Goal: Task Accomplishment & Management: Manage account settings

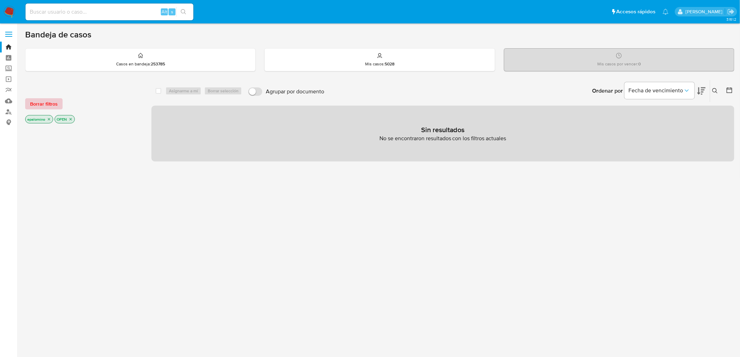
click at [37, 104] on span "Borrar filtros" at bounding box center [44, 104] width 28 height 10
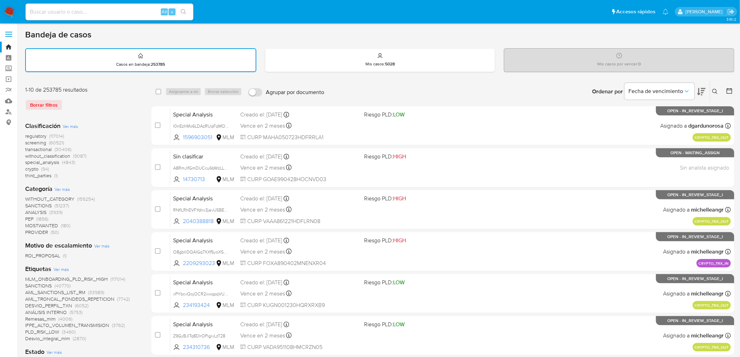
click at [714, 92] on icon at bounding box center [714, 91] width 5 height 5
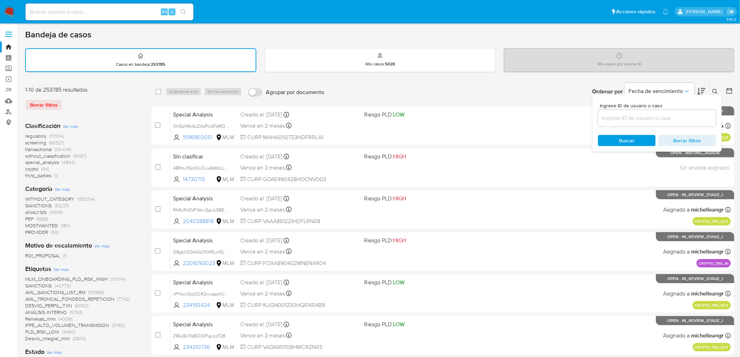
click at [634, 111] on div at bounding box center [657, 118] width 118 height 17
click at [632, 117] on input at bounding box center [657, 118] width 118 height 9
paste input "2468752279"
type input "2468752279"
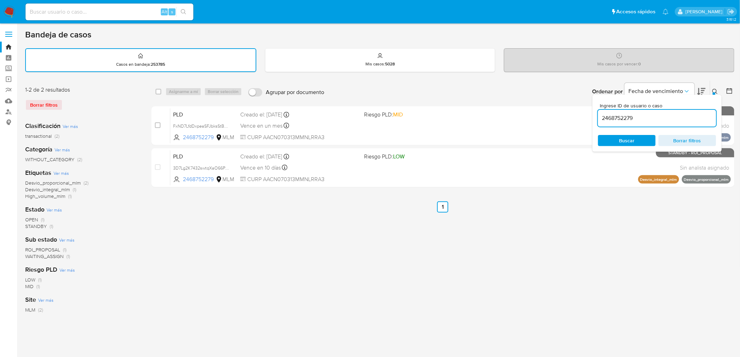
click at [712, 92] on icon at bounding box center [715, 92] width 6 height 6
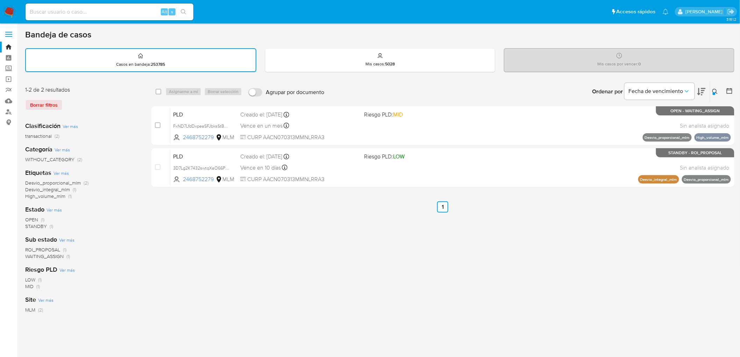
click at [12, 16] on img at bounding box center [9, 12] width 12 height 12
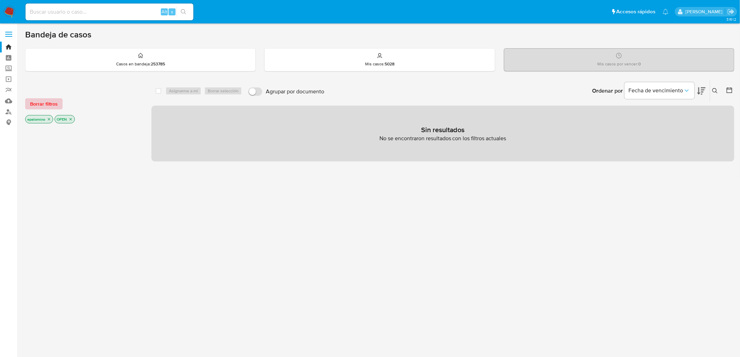
click at [51, 109] on span "Borrar filtros" at bounding box center [44, 104] width 28 height 10
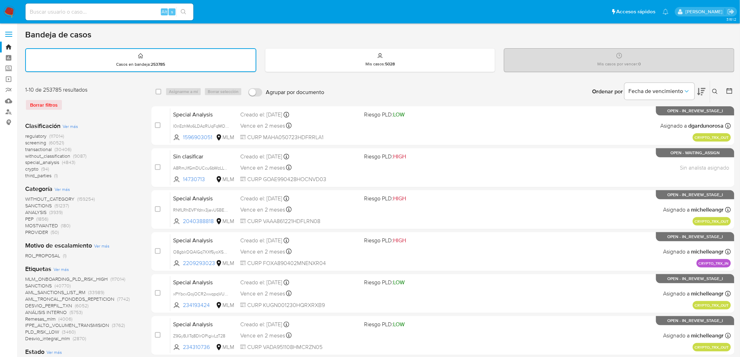
drag, startPoint x: 715, startPoint y: 90, endPoint x: 641, endPoint y: 110, distance: 76.7
click at [715, 90] on icon at bounding box center [715, 92] width 6 height 6
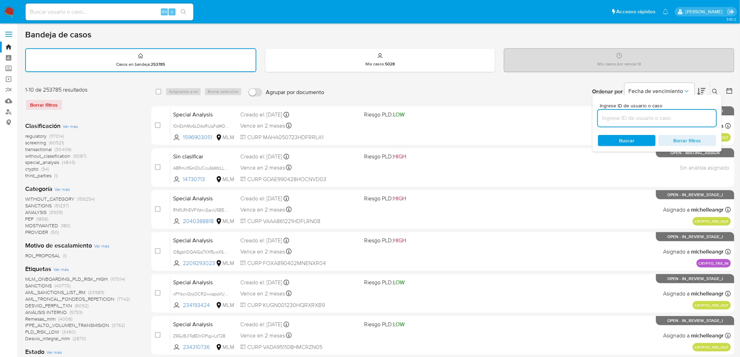
click at [635, 114] on input at bounding box center [657, 118] width 118 height 9
type input "2468752279"
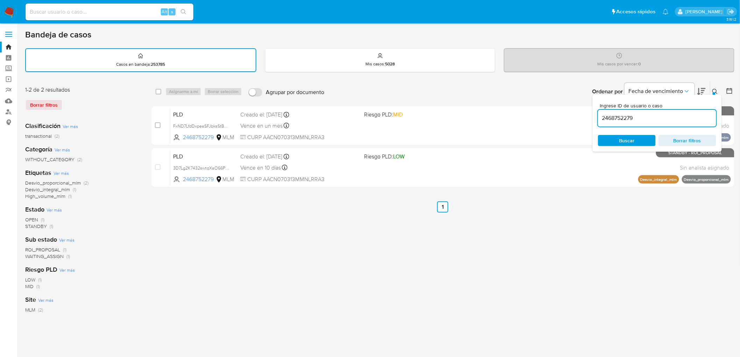
click at [717, 87] on button at bounding box center [716, 91] width 12 height 8
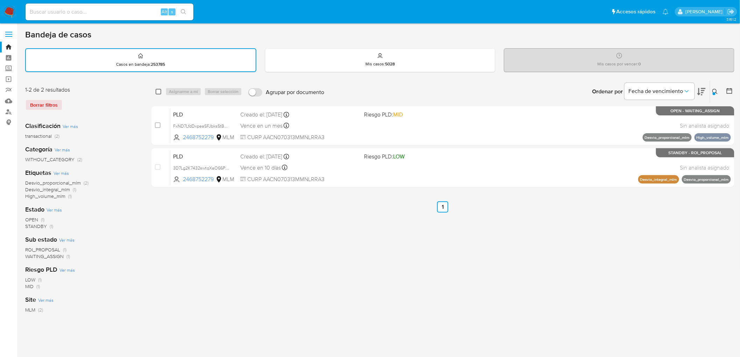
click at [159, 91] on input "checkbox" at bounding box center [159, 92] width 6 height 6
checkbox input "true"
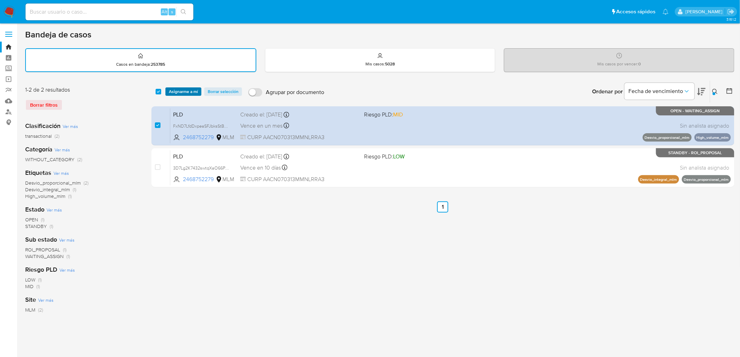
click at [186, 91] on span "Asignarme a mí" at bounding box center [183, 91] width 29 height 7
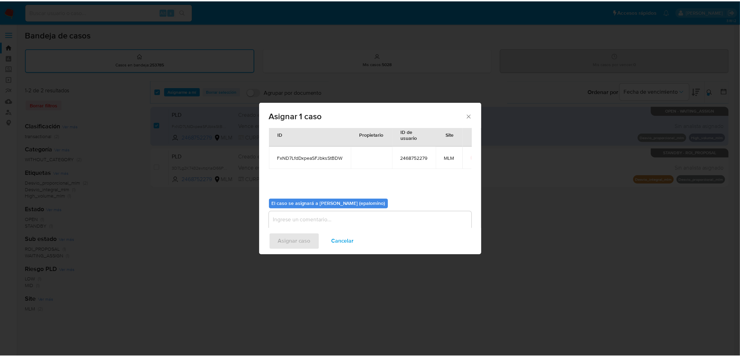
scroll to position [36, 0]
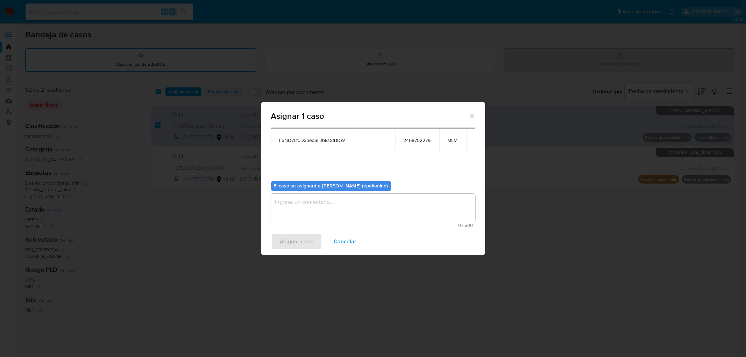
click at [336, 216] on textarea "assign-modal" at bounding box center [373, 208] width 204 height 28
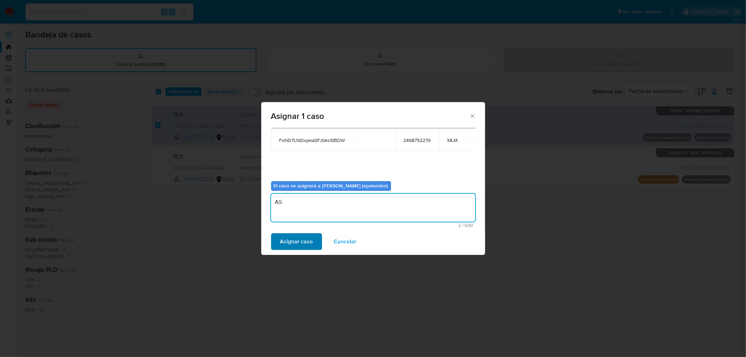
type textarea "AS"
click at [297, 243] on span "Asignar caso" at bounding box center [296, 241] width 33 height 15
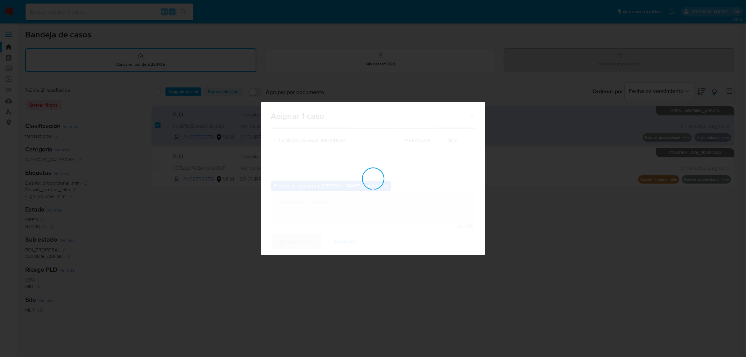
checkbox input "false"
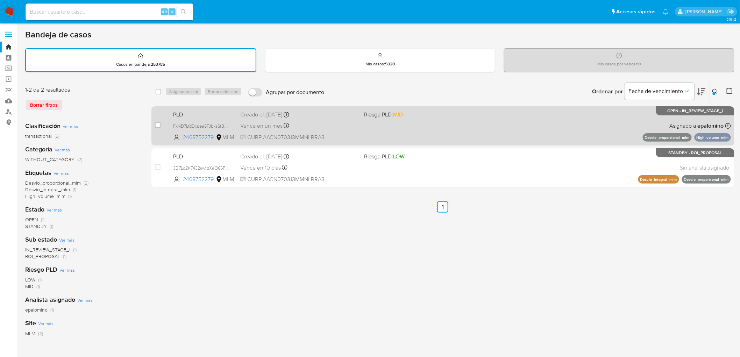
click at [182, 119] on div "PLD FxND7LfdDxpeaSFJbksStBDW 2468752279 MLM Riesgo PLD: MID Creado el: 12/09/20…" at bounding box center [450, 125] width 560 height 35
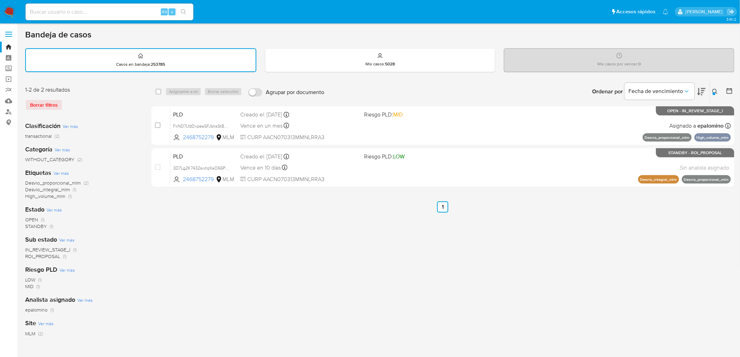
click at [10, 13] on img at bounding box center [9, 12] width 12 height 12
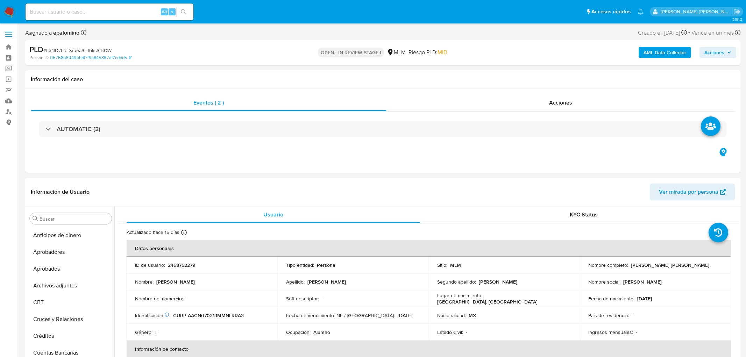
select select "10"
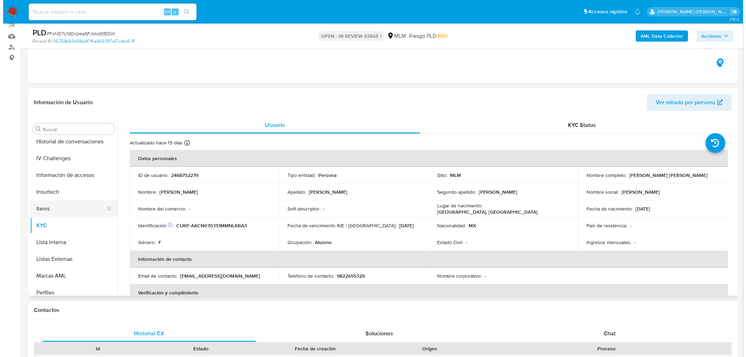
scroll to position [251, 0]
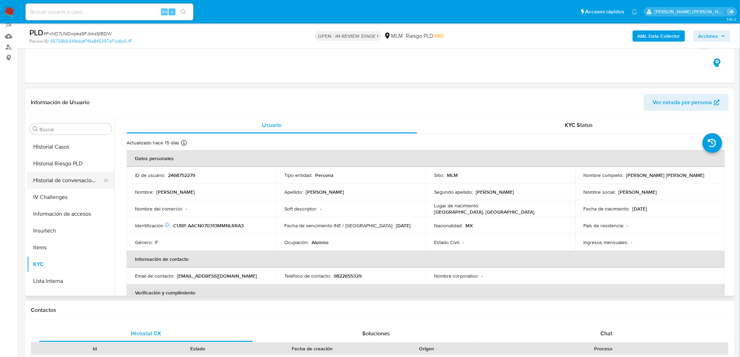
click at [89, 183] on button "Historial de conversaciones" at bounding box center [68, 180] width 82 height 17
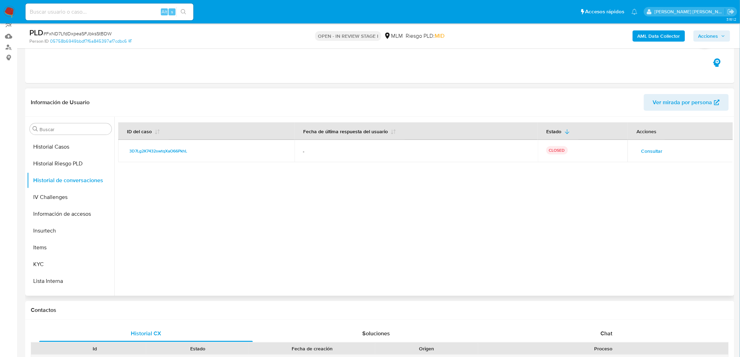
click at [657, 148] on span "Consultar" at bounding box center [651, 151] width 21 height 10
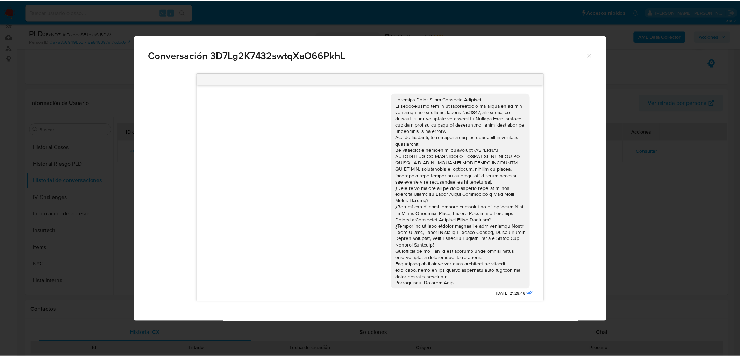
scroll to position [1, 0]
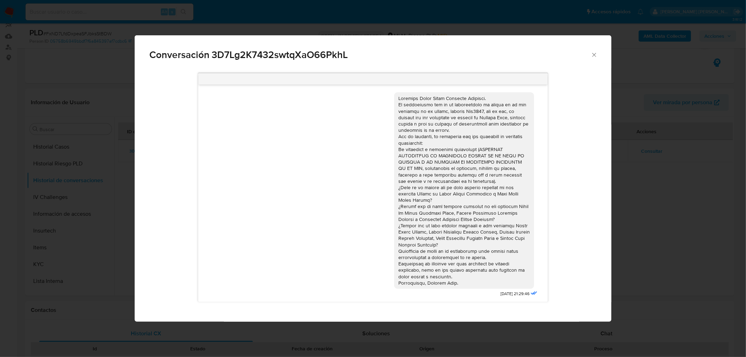
click at [594, 56] on icon "Cerrar" at bounding box center [593, 54] width 7 height 7
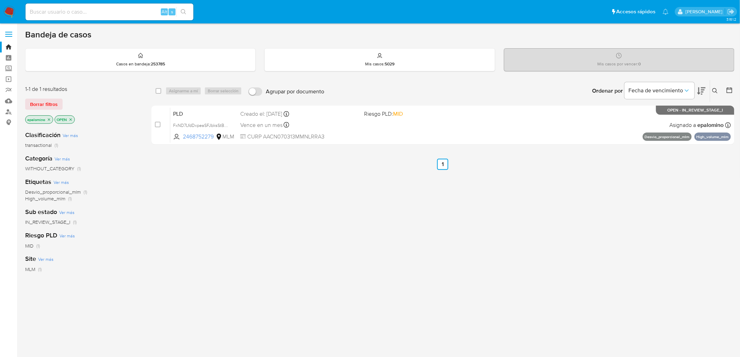
drag, startPoint x: 56, startPoint y: 102, endPoint x: 76, endPoint y: 86, distance: 24.8
click at [56, 102] on span "Borrar filtros" at bounding box center [44, 104] width 28 height 10
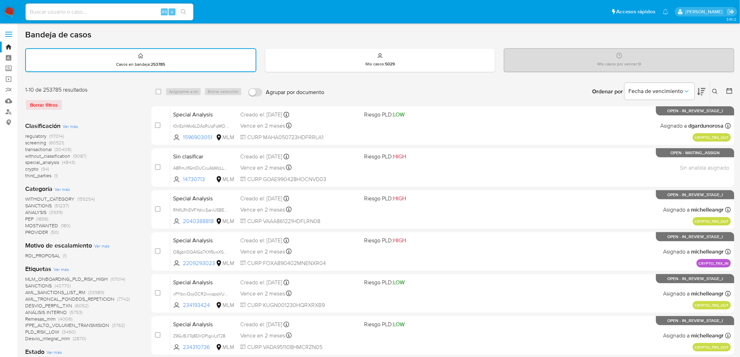
click at [715, 89] on icon at bounding box center [715, 92] width 6 height 6
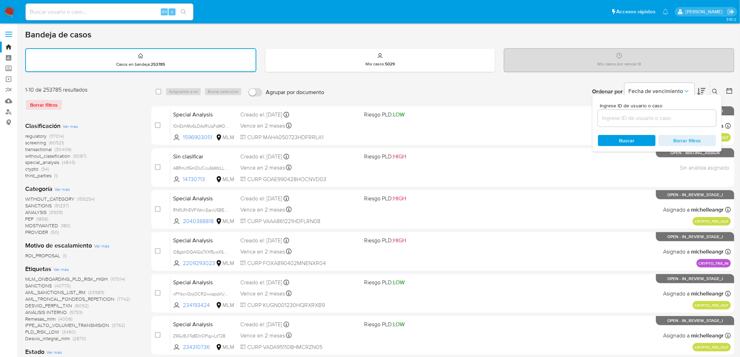
click at [656, 114] on input at bounding box center [657, 118] width 118 height 9
type input "2473974152"
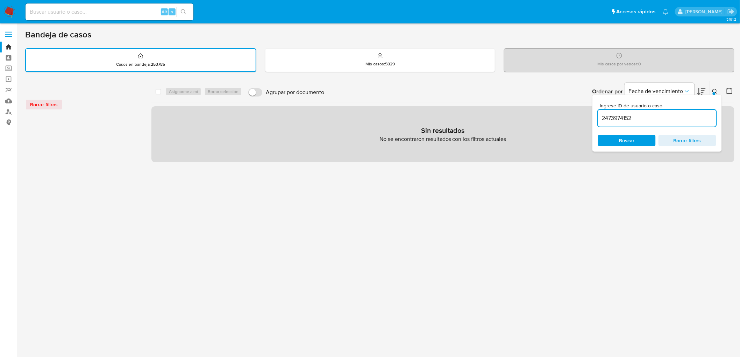
drag, startPoint x: 83, startPoint y: 4, endPoint x: 82, endPoint y: 11, distance: 7.1
click at [83, 4] on div "Alt s" at bounding box center [110, 11] width 168 height 17
click at [82, 11] on input at bounding box center [110, 11] width 168 height 9
paste input "2473974152"
type input "2473974152"
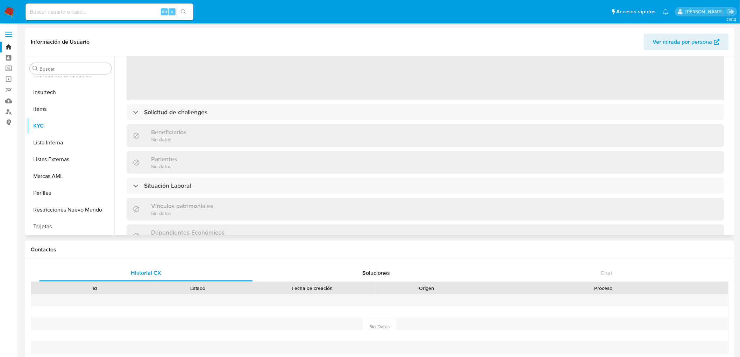
select select "10"
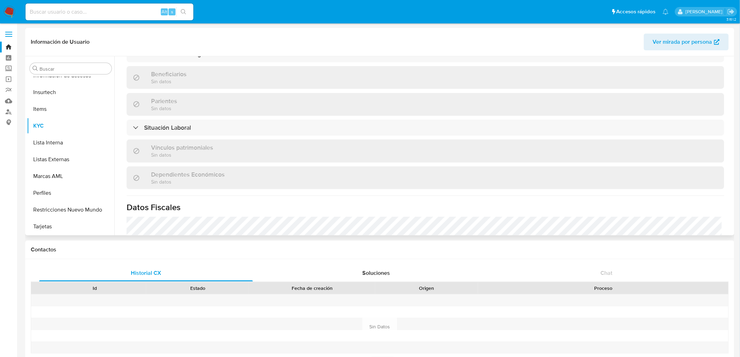
scroll to position [425, 0]
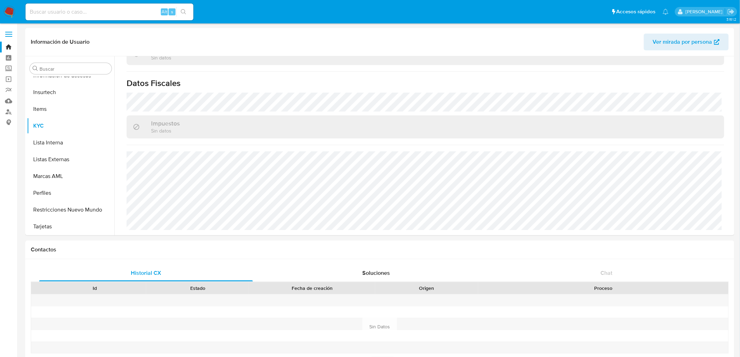
click at [12, 12] on img at bounding box center [9, 12] width 12 height 12
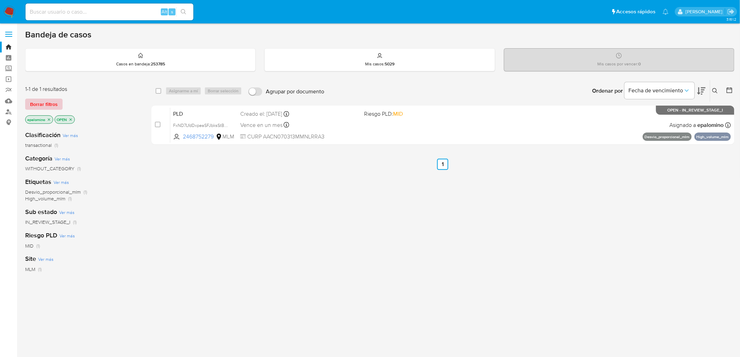
click at [46, 103] on span "Borrar filtros" at bounding box center [44, 104] width 28 height 10
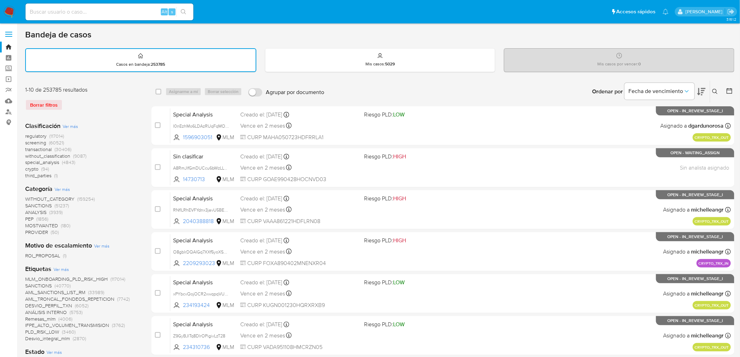
click at [717, 92] on icon at bounding box center [715, 92] width 6 height 6
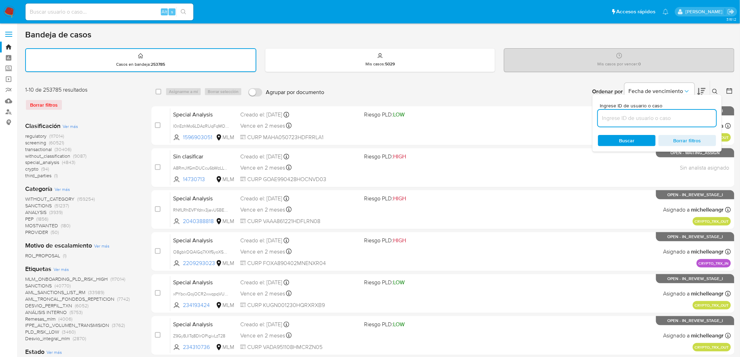
click at [655, 120] on input at bounding box center [657, 118] width 118 height 9
type input "2446874157"
click at [630, 137] on span "Buscar" at bounding box center [626, 140] width 15 height 11
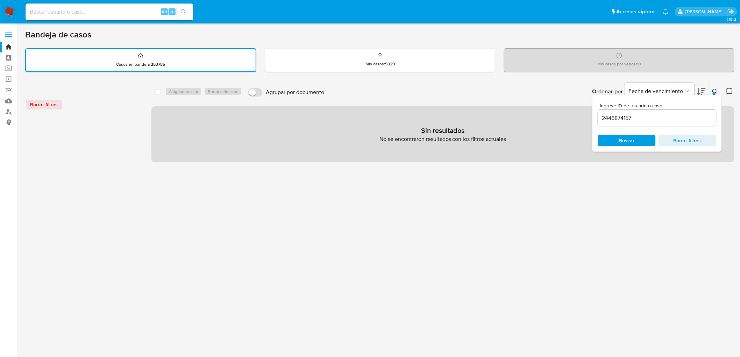
click at [7, 12] on img at bounding box center [9, 12] width 12 height 12
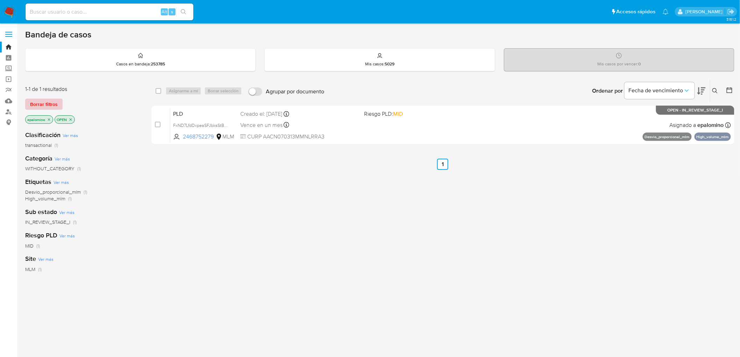
click at [46, 103] on span "Borrar filtros" at bounding box center [44, 104] width 28 height 10
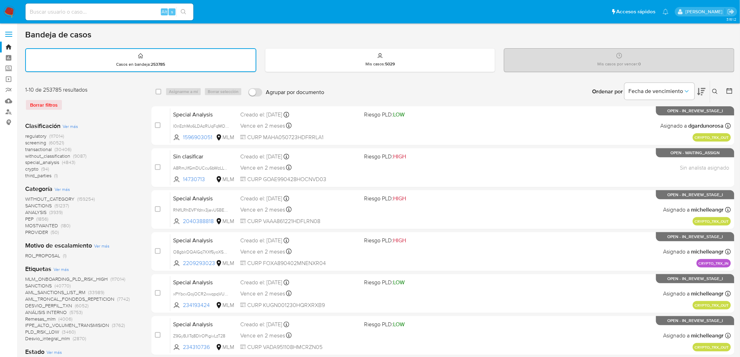
click at [5, 8] on img at bounding box center [9, 12] width 12 height 12
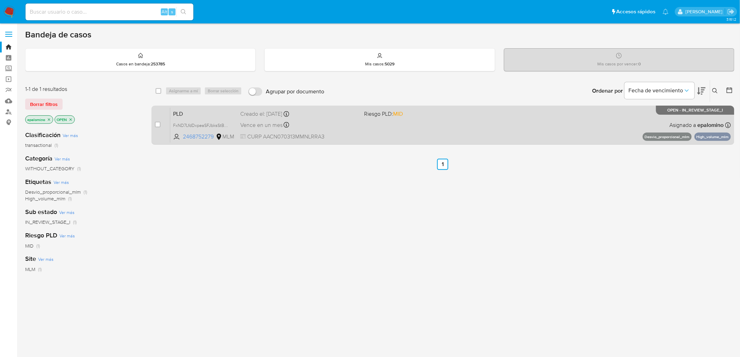
click at [177, 110] on span "PLD" at bounding box center [204, 113] width 62 height 9
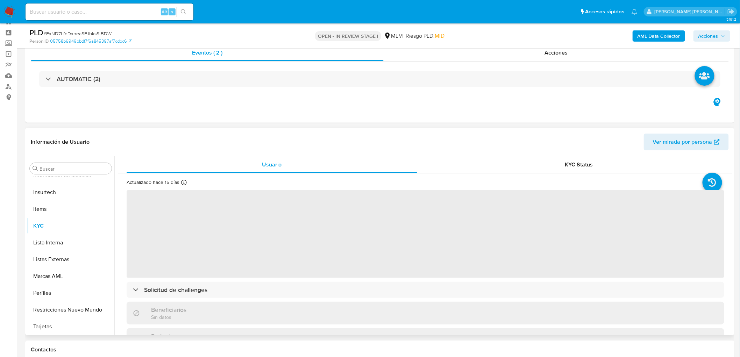
scroll to position [39, 0]
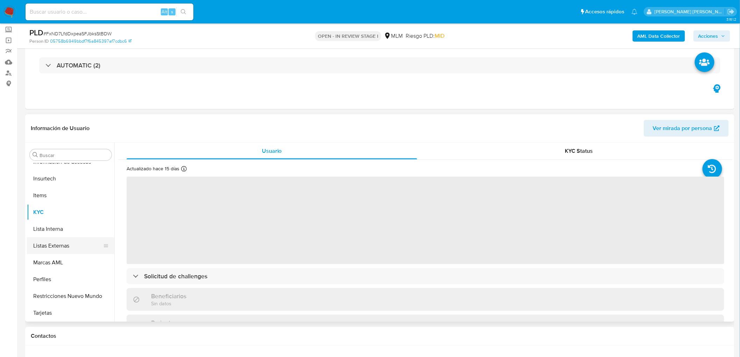
select select "10"
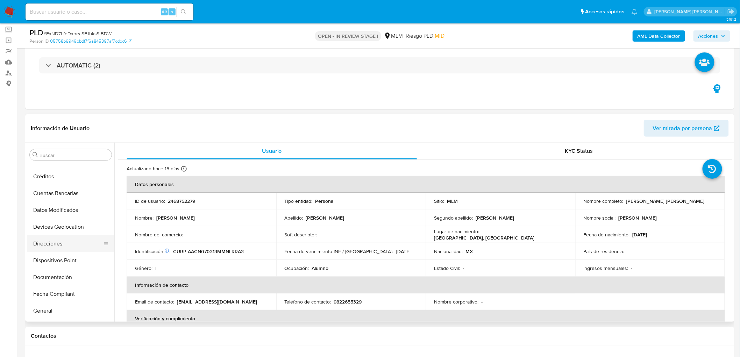
scroll to position [57, 0]
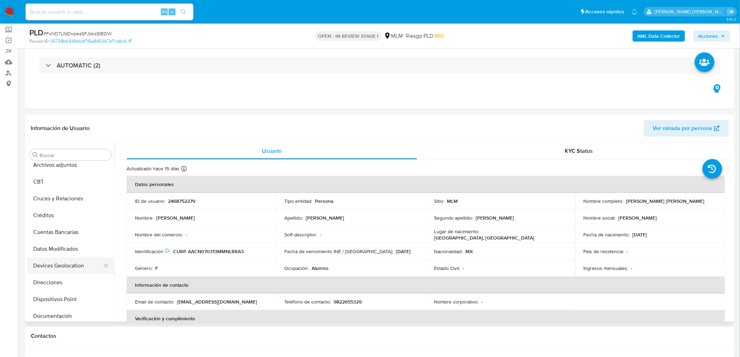
click at [74, 267] on button "Devices Geolocation" at bounding box center [68, 265] width 82 height 17
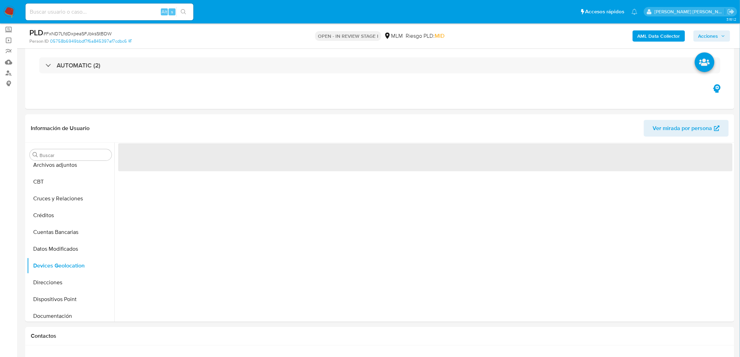
scroll to position [122, 0]
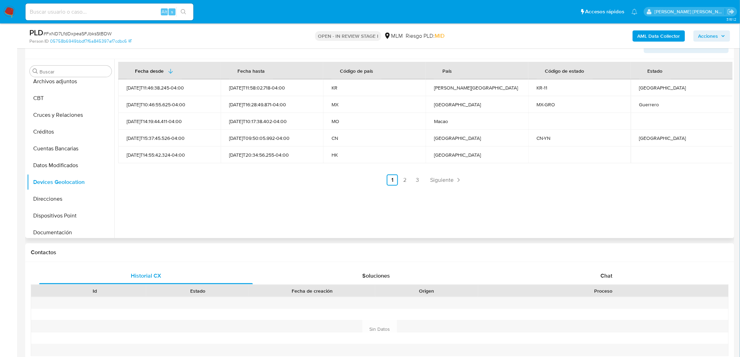
click at [288, 194] on div "Fecha desde Fecha hasta Código de país País Código de estado Estado 2025-09-03T…" at bounding box center [423, 148] width 618 height 179
click at [406, 180] on link "2" at bounding box center [404, 179] width 11 height 11
click at [425, 182] on link "2" at bounding box center [423, 179] width 11 height 11
click at [436, 180] on link "3" at bounding box center [436, 179] width 11 height 11
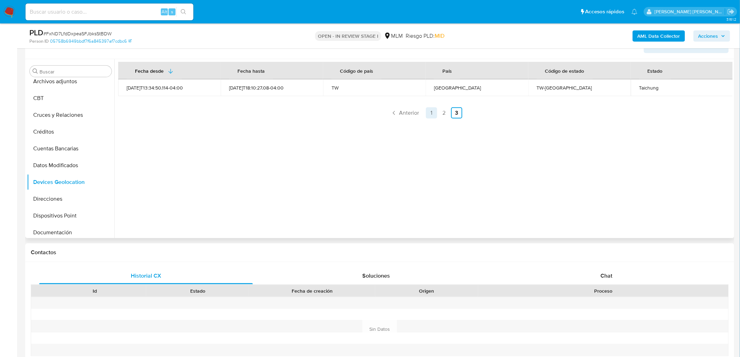
click at [432, 111] on link "1" at bounding box center [431, 112] width 11 height 11
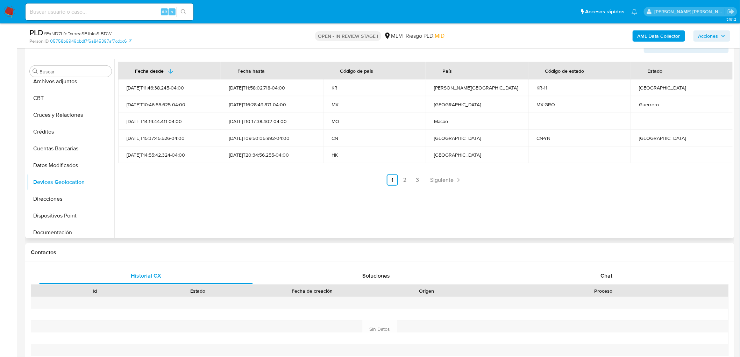
click at [242, 180] on ul "Anterior 1 2 3 Siguiente" at bounding box center [425, 179] width 614 height 11
click at [403, 180] on link "2" at bounding box center [404, 179] width 11 height 11
click at [326, 203] on div "Fecha desde Fecha hasta Código de país País Código de estado Estado 2025-08-16T…" at bounding box center [423, 148] width 618 height 179
click at [435, 177] on link "3" at bounding box center [436, 179] width 11 height 11
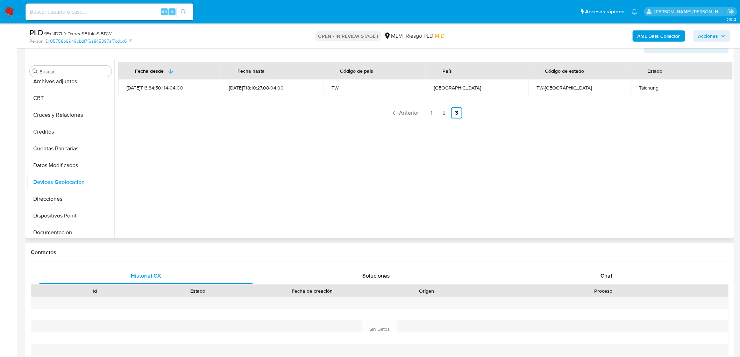
click at [356, 202] on div "Fecha desde Fecha hasta Código de país País Código de estado Estado 2025-08-12T…" at bounding box center [423, 148] width 618 height 179
click at [443, 114] on link "2" at bounding box center [443, 112] width 11 height 11
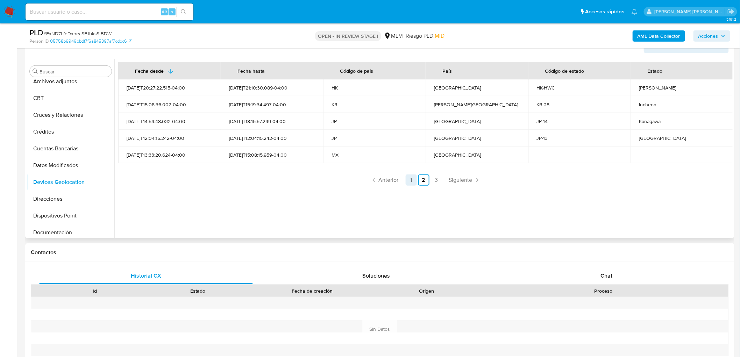
click at [411, 180] on link "1" at bounding box center [411, 179] width 11 height 11
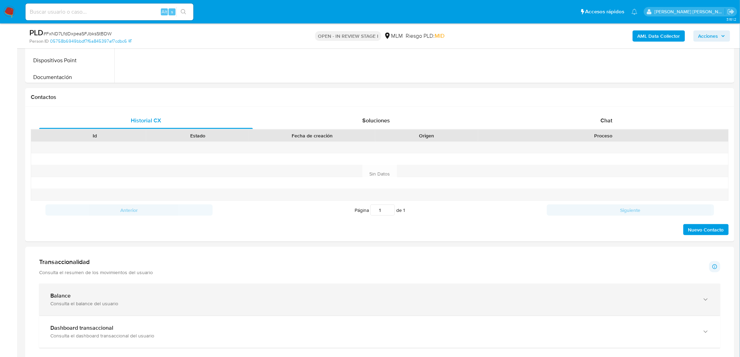
click at [114, 303] on div "Consulta el balance del usuario" at bounding box center [372, 304] width 645 height 6
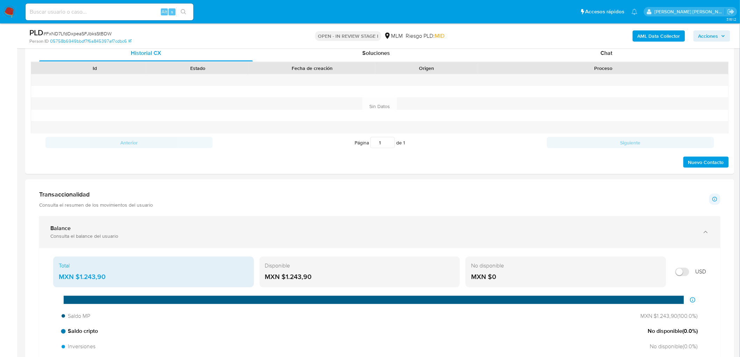
scroll to position [394, 0]
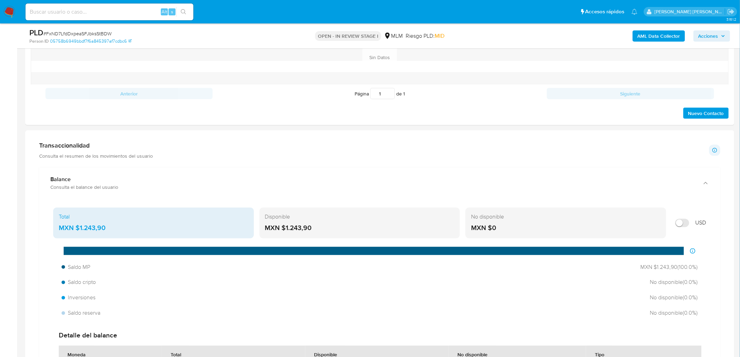
drag, startPoint x: 310, startPoint y: 231, endPoint x: 285, endPoint y: 230, distance: 25.2
click at [285, 230] on div "MXN $1.243,90" at bounding box center [359, 228] width 189 height 9
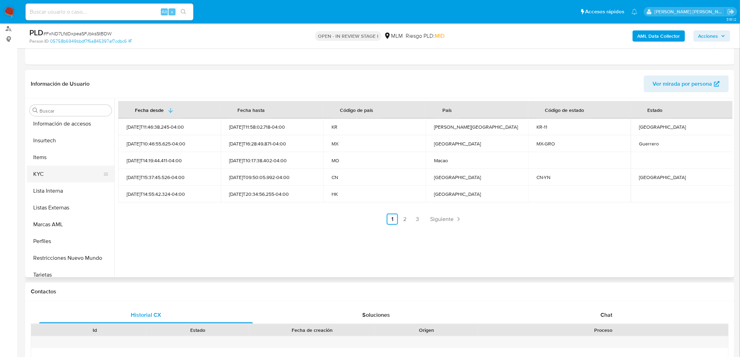
scroll to position [329, 0]
click at [65, 164] on button "KYC" at bounding box center [68, 167] width 82 height 17
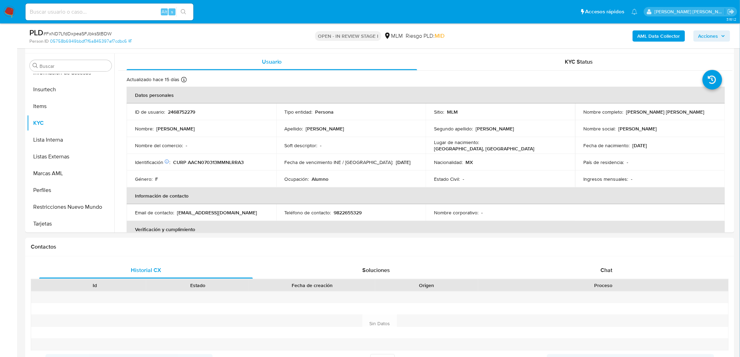
scroll to position [223, 0]
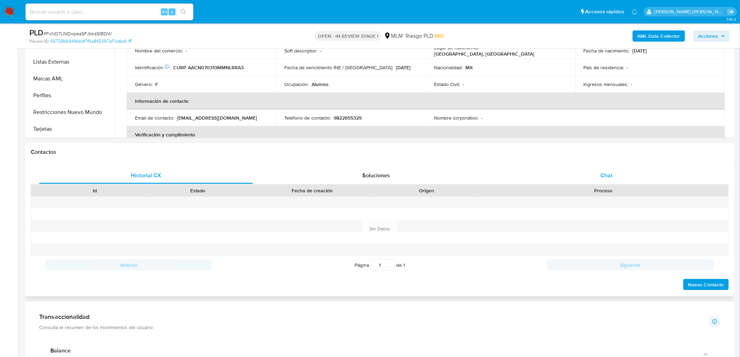
click at [607, 175] on span "Chat" at bounding box center [607, 175] width 12 height 8
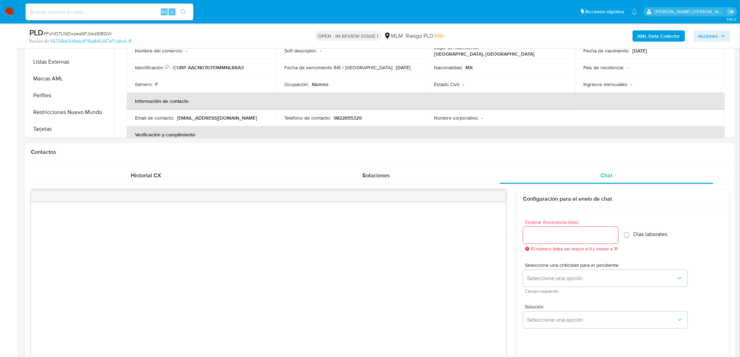
scroll to position [341, 0]
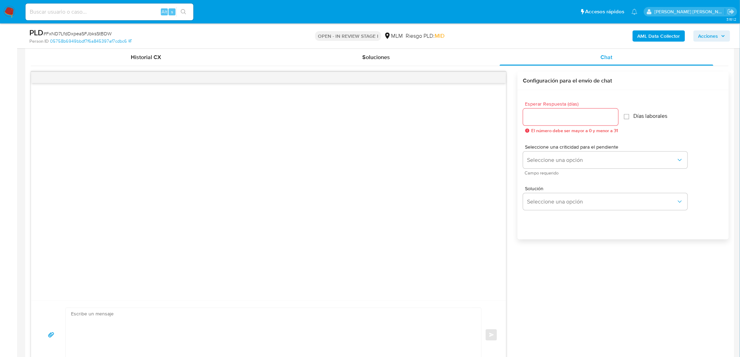
click at [565, 120] on input "Esperar Respuesta (días)" at bounding box center [570, 117] width 95 height 9
type input "5"
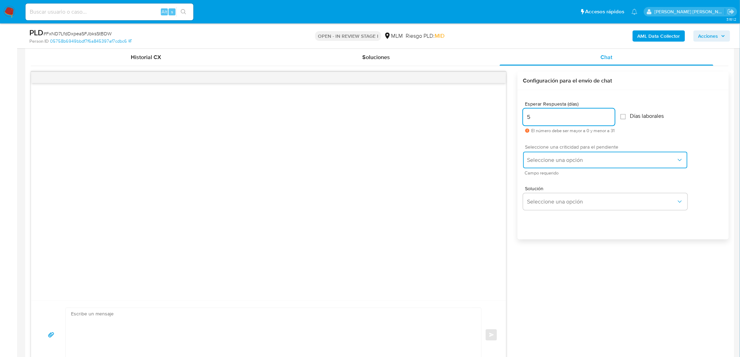
click at [569, 160] on span "Seleccione una opción" at bounding box center [601, 160] width 149 height 7
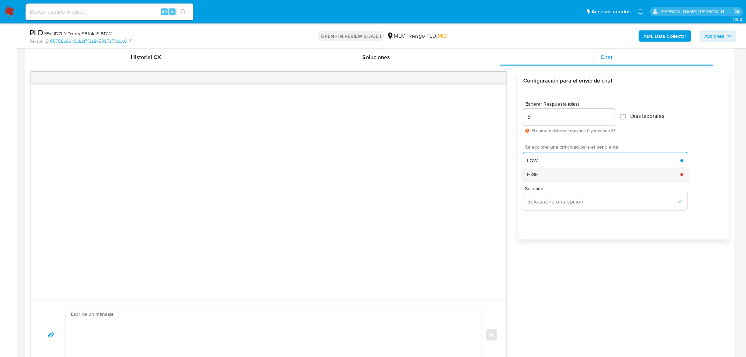
click at [557, 172] on div "HIGH" at bounding box center [603, 174] width 153 height 14
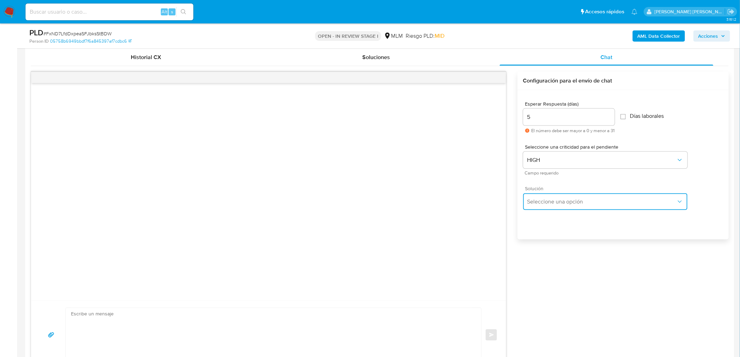
click at [560, 206] on button "Seleccione una opción" at bounding box center [605, 201] width 164 height 17
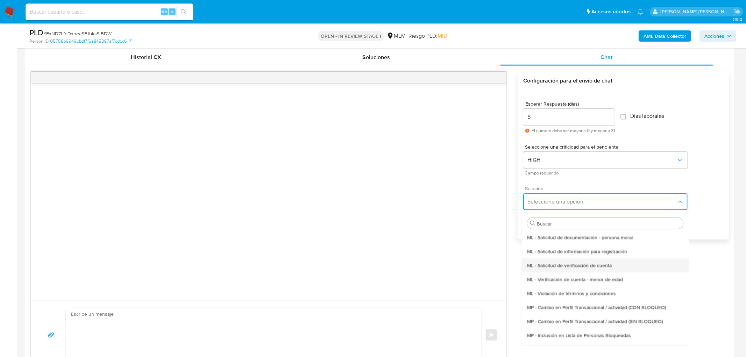
click at [578, 266] on span "ML - Solicitud de verificación de cuenta" at bounding box center [569, 265] width 85 height 6
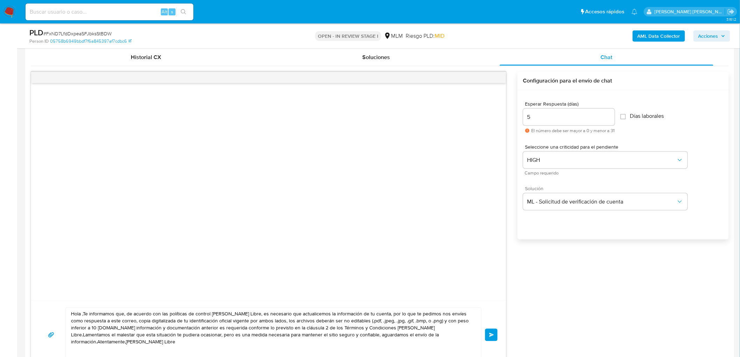
scroll to position [439, 0]
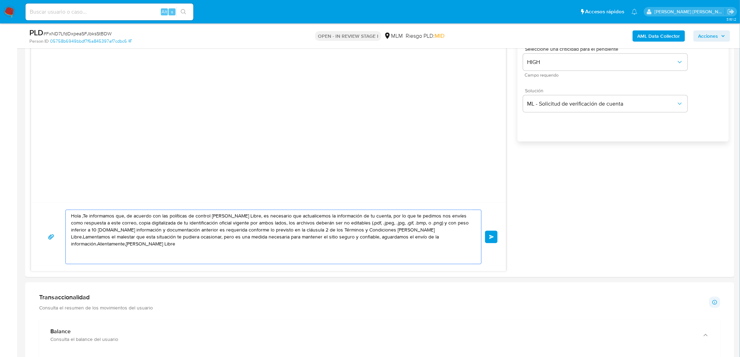
drag, startPoint x: 443, startPoint y: 242, endPoint x: 24, endPoint y: 215, distance: 419.7
paste textarea "Estimada Norma Sofia Alcantar Cardenas. Te comunicamos que se ha identificado u…"
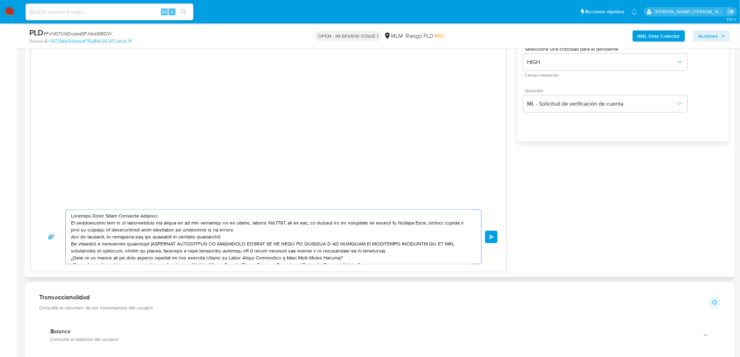
scroll to position [30, 0]
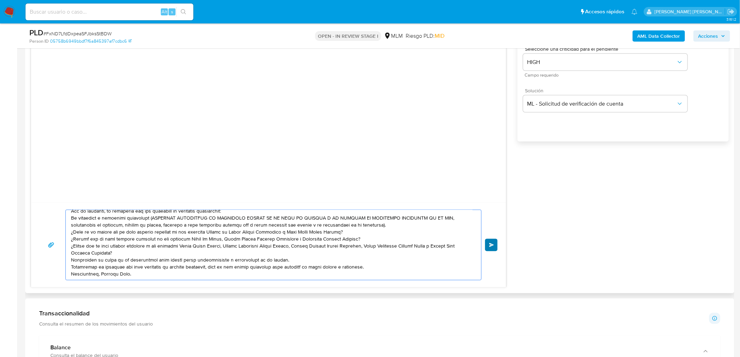
type textarea "Estimada Norma Sofia Alcantar Cardenas. Te comunicamos que se ha identificado u…"
click at [492, 245] on span "Enviar" at bounding box center [491, 245] width 5 height 4
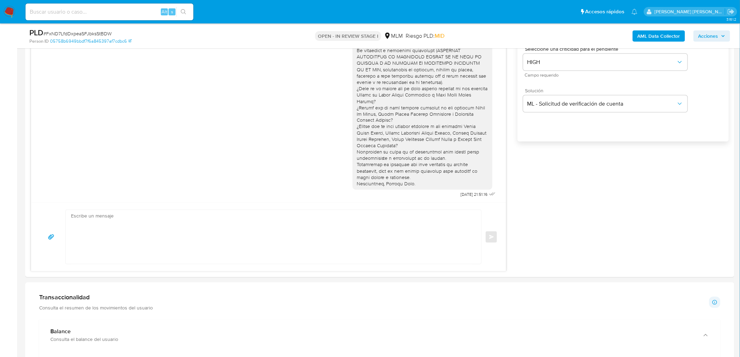
scroll to position [0, 0]
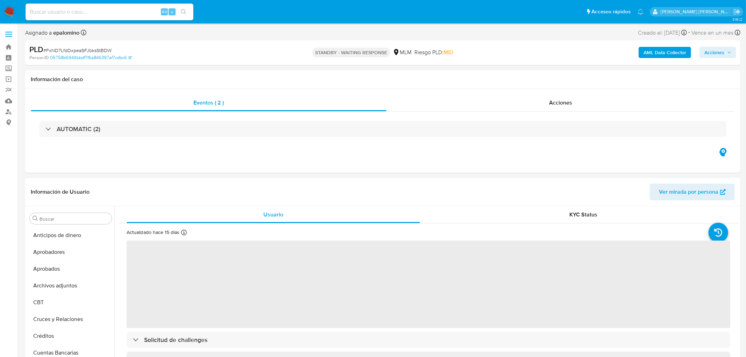
select select "10"
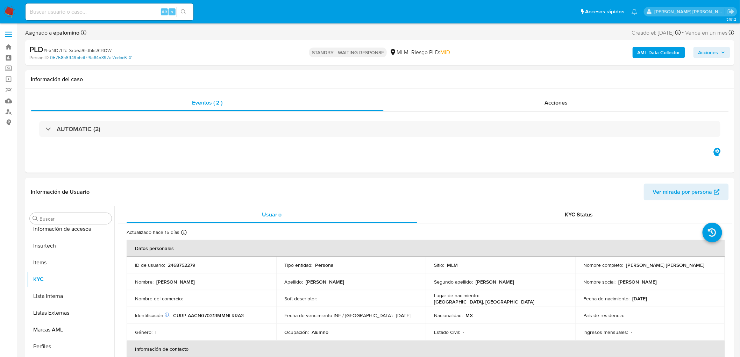
scroll to position [329, 0]
click at [95, 48] on span "# FxND7LfdDxpeaSFJbksStBDW" at bounding box center [77, 50] width 68 height 7
copy span "FxND7LfdDxpeaSFJbksStBDW"
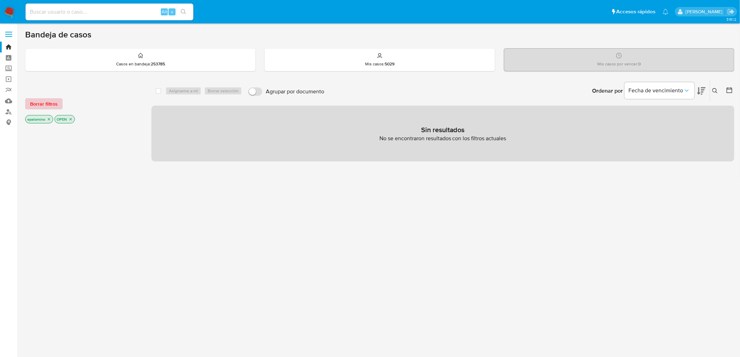
click at [54, 104] on span "Borrar filtros" at bounding box center [44, 104] width 28 height 10
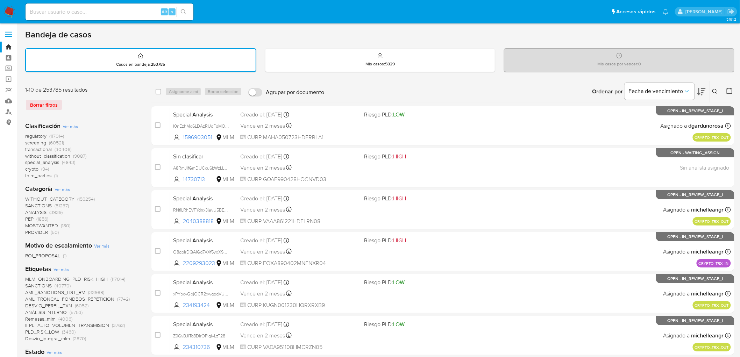
click at [714, 91] on icon at bounding box center [715, 92] width 6 height 6
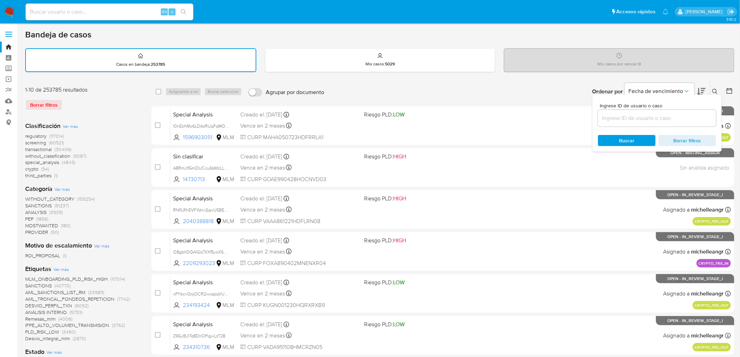
click at [668, 110] on div at bounding box center [657, 118] width 118 height 17
click at [11, 14] on img at bounding box center [9, 12] width 12 height 12
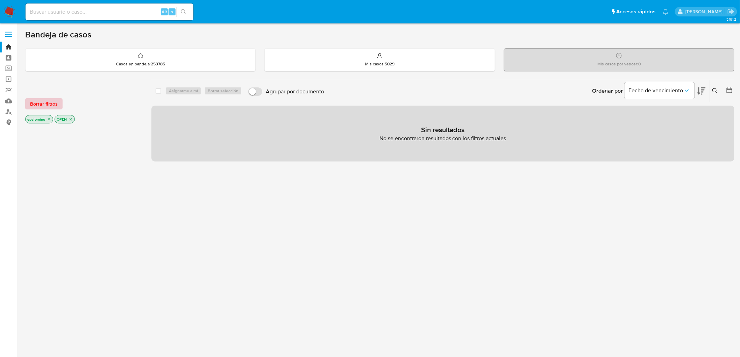
click at [42, 102] on span "Borrar filtros" at bounding box center [44, 104] width 28 height 10
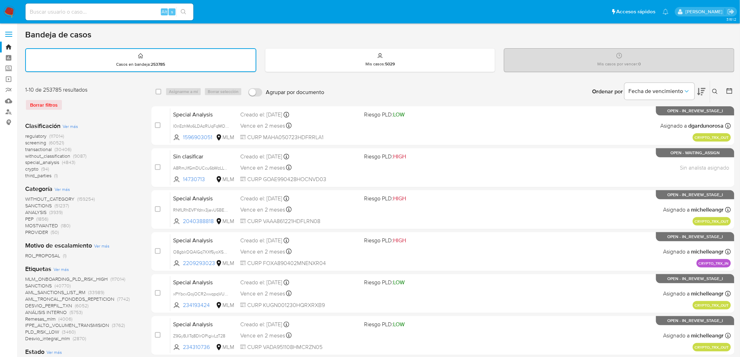
click at [716, 89] on icon at bounding box center [715, 92] width 6 height 6
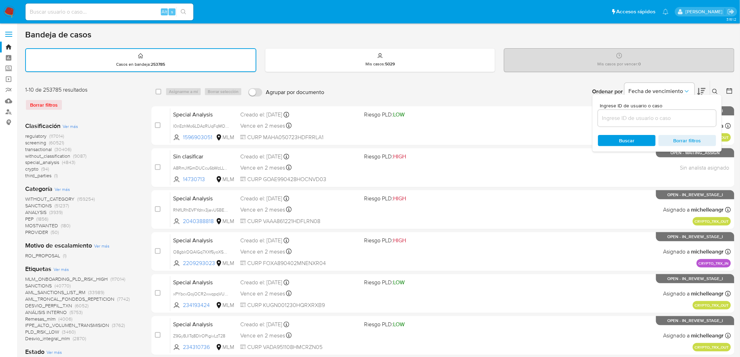
click at [633, 115] on input at bounding box center [657, 118] width 118 height 9
type input "2084765562"
click at [615, 140] on span "Buscar" at bounding box center [627, 141] width 48 height 10
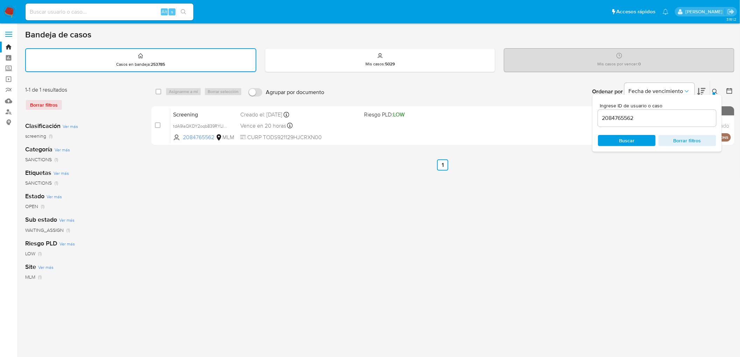
click at [717, 92] on icon at bounding box center [714, 91] width 5 height 5
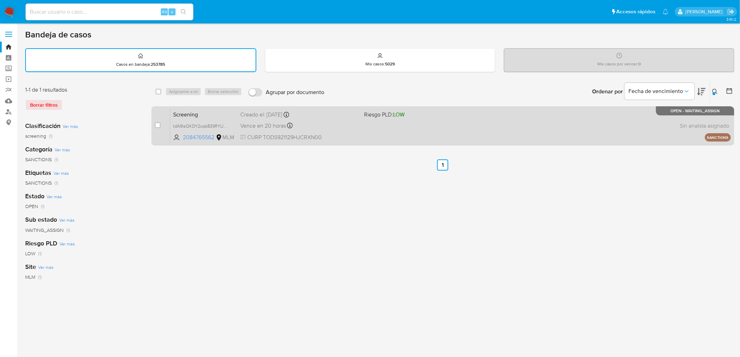
click at [184, 111] on span "Screening" at bounding box center [204, 113] width 62 height 9
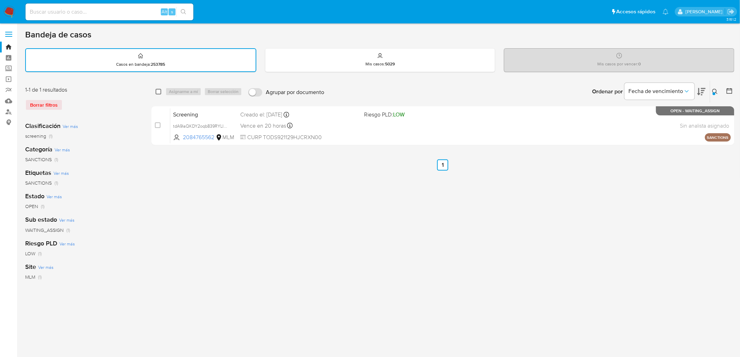
click at [159, 89] on input "checkbox" at bounding box center [159, 92] width 6 height 6
checkbox input "true"
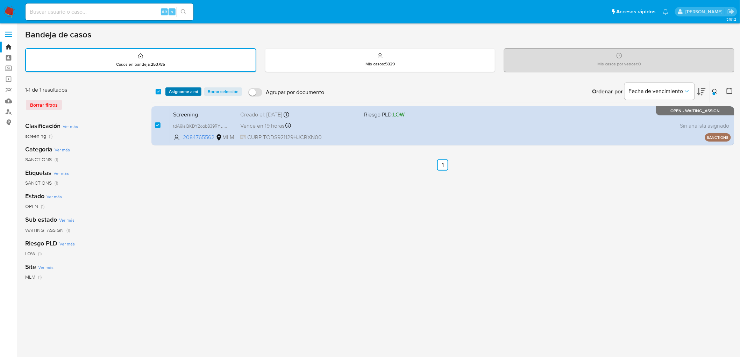
click at [176, 89] on span "Asignarme a mí" at bounding box center [183, 91] width 29 height 7
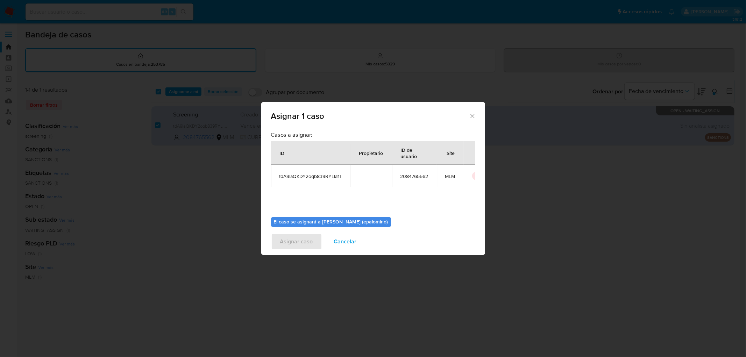
click at [294, 214] on div "El caso se asignará a Elena Carolina Palomino (epalomino) 0 / 500 500 caractere…" at bounding box center [373, 238] width 204 height 52
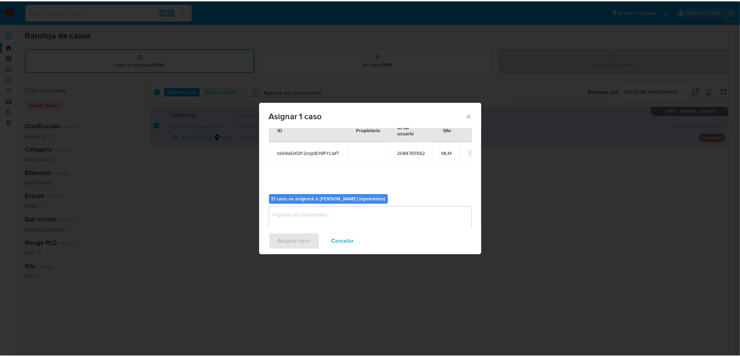
scroll to position [36, 0]
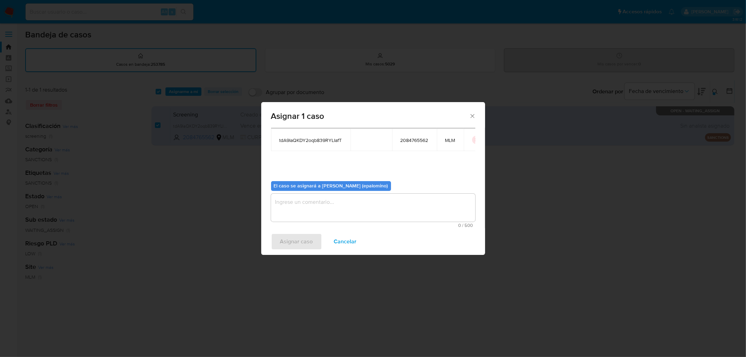
click at [294, 214] on textarea "assign-modal" at bounding box center [373, 208] width 204 height 28
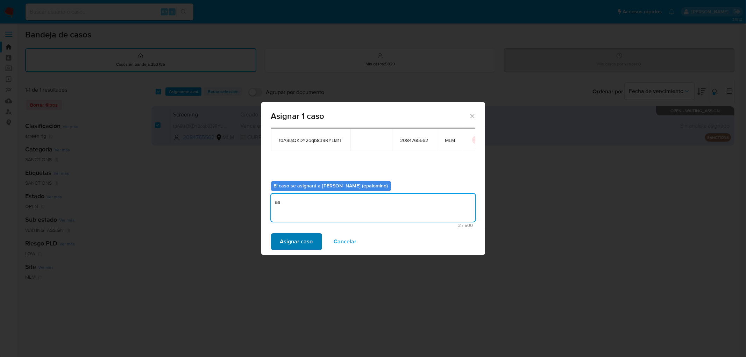
type textarea "as"
click at [291, 239] on span "Asignar caso" at bounding box center [296, 241] width 33 height 15
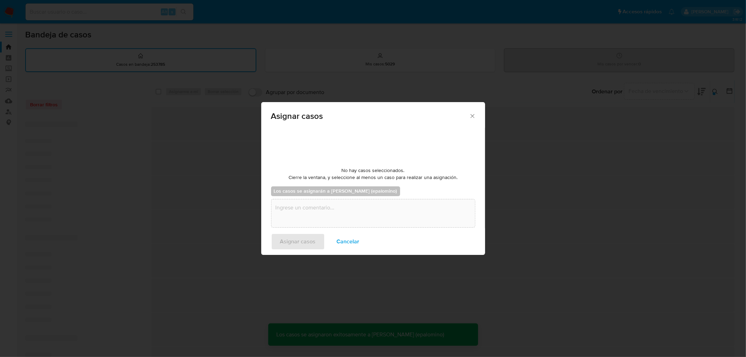
checkbox input "false"
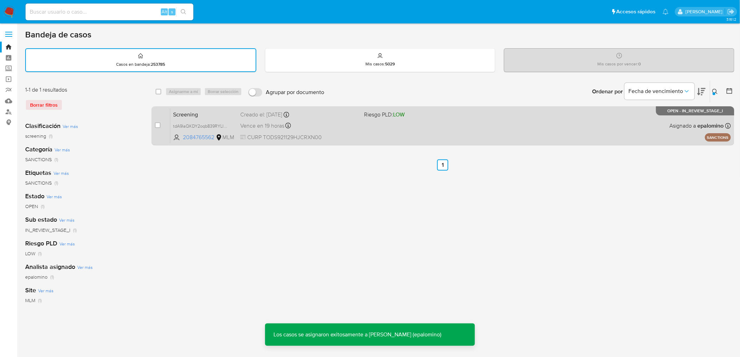
click at [203, 117] on span "Screening" at bounding box center [204, 113] width 62 height 9
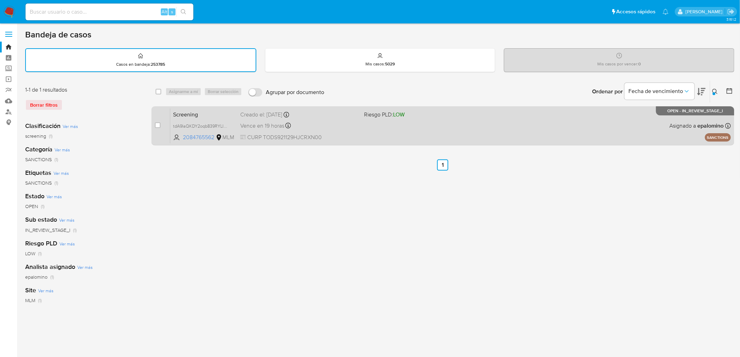
click at [190, 113] on span "Screening" at bounding box center [204, 113] width 62 height 9
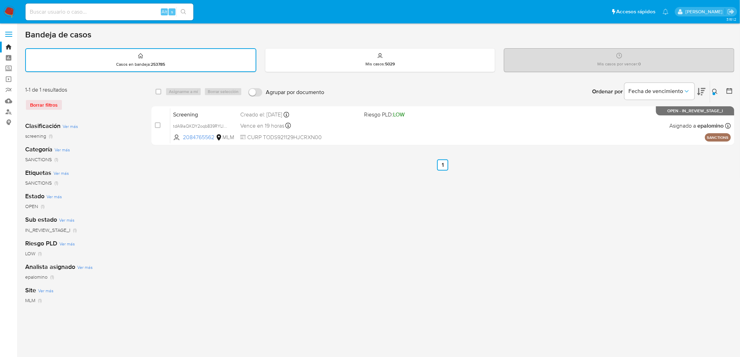
click at [714, 92] on div at bounding box center [713, 93] width 3 height 3
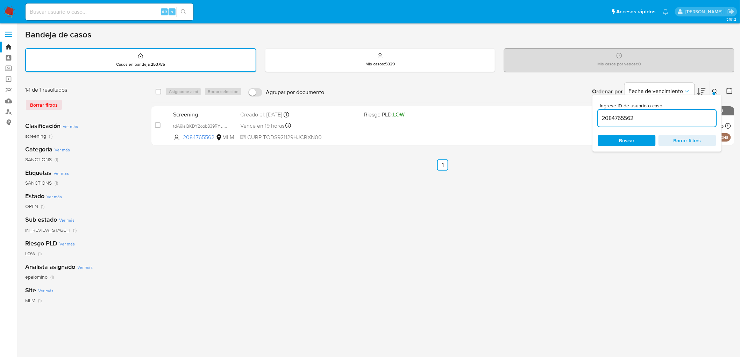
click at [626, 117] on input "2084765562" at bounding box center [657, 118] width 118 height 9
click at [6, 6] on img at bounding box center [9, 12] width 12 height 12
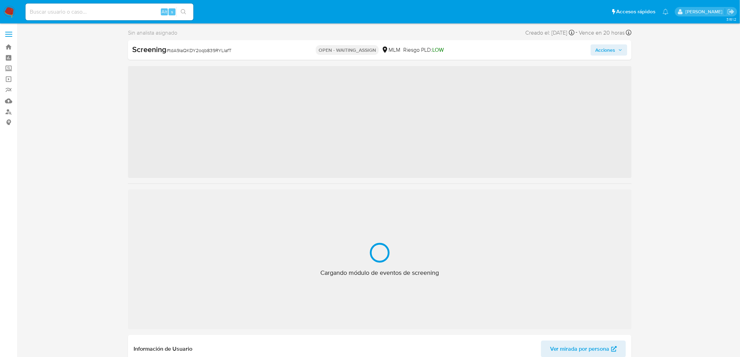
scroll to position [329, 0]
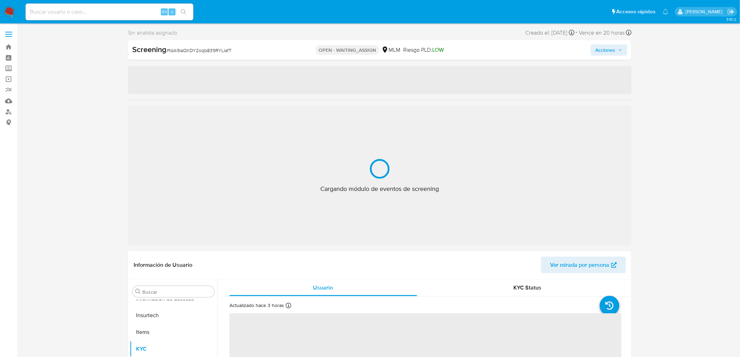
select select "10"
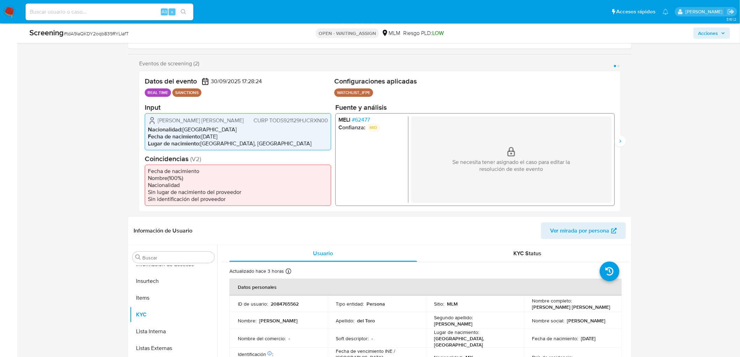
scroll to position [116, 0]
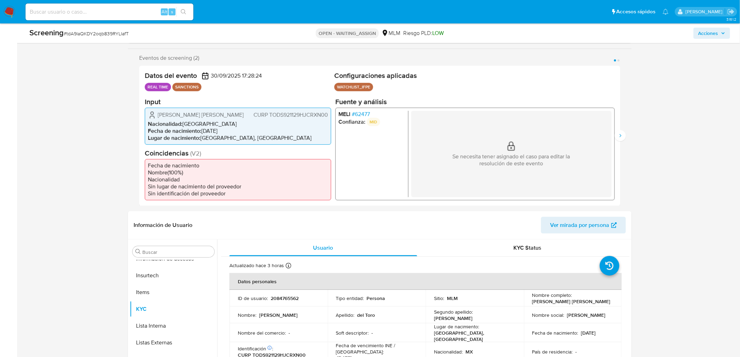
click at [360, 113] on span "# 62477" at bounding box center [361, 113] width 18 height 7
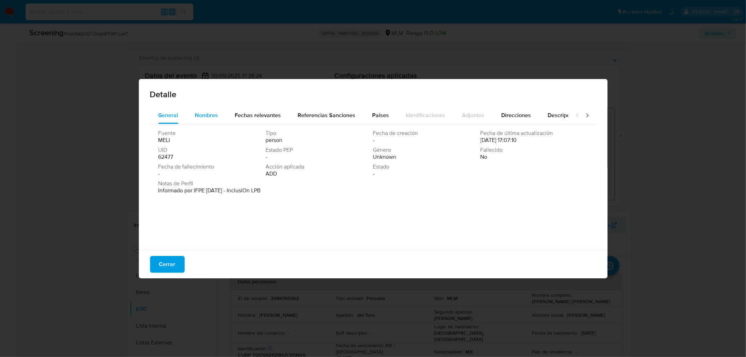
click at [205, 114] on span "Nombres" at bounding box center [206, 115] width 23 height 8
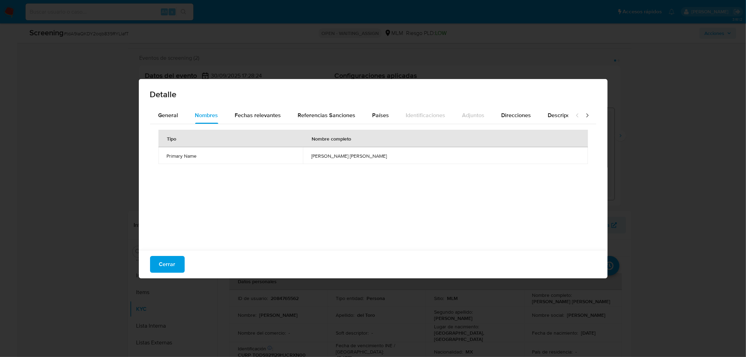
click at [675, 204] on div "Detalle General Nombres Fechas relevantes Referencias Sanciones Países Identifi…" at bounding box center [373, 178] width 746 height 357
click at [169, 260] on span "Cerrar" at bounding box center [167, 264] width 16 height 15
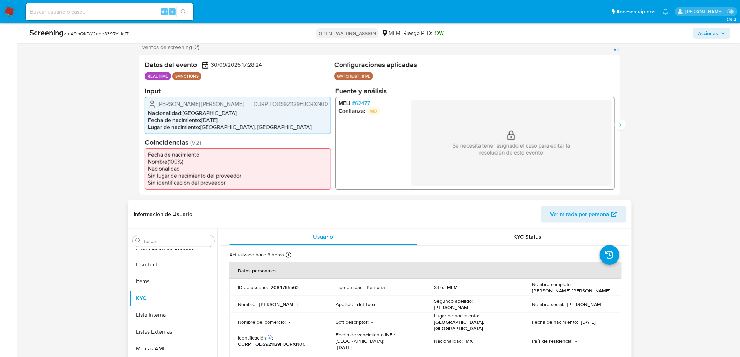
scroll to position [155, 0]
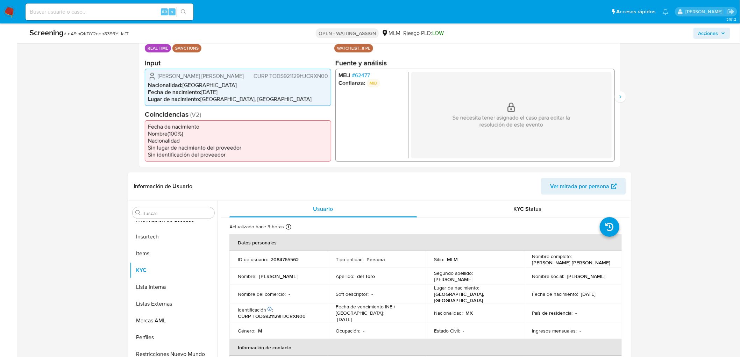
click at [364, 73] on span "# 62477" at bounding box center [361, 75] width 18 height 7
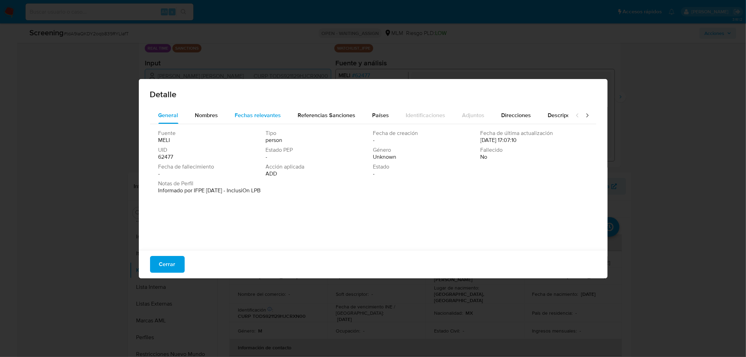
click at [257, 113] on span "Fechas relevantes" at bounding box center [258, 115] width 46 height 8
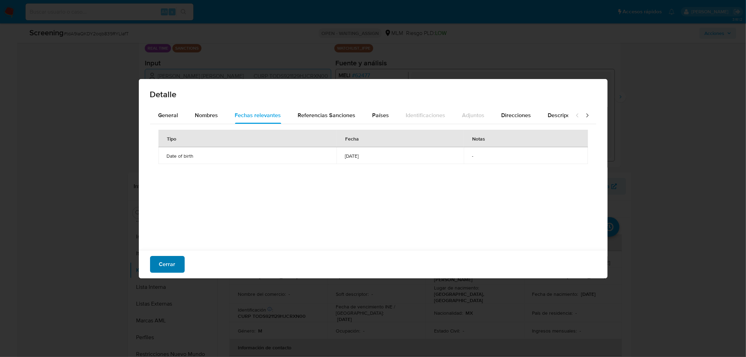
click at [164, 260] on span "Cerrar" at bounding box center [167, 264] width 16 height 15
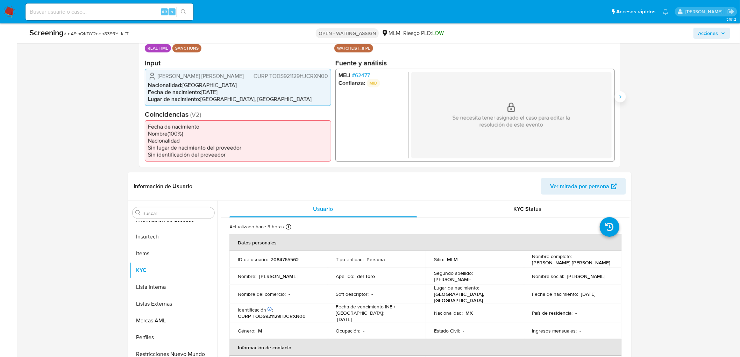
click at [618, 94] on icon "Siguiente" at bounding box center [620, 97] width 6 height 6
click at [360, 72] on span "# 62477" at bounding box center [361, 75] width 18 height 7
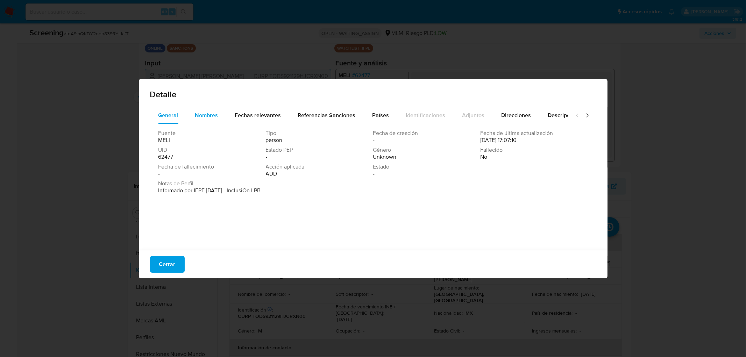
click at [202, 117] on span "Nombres" at bounding box center [206, 115] width 23 height 8
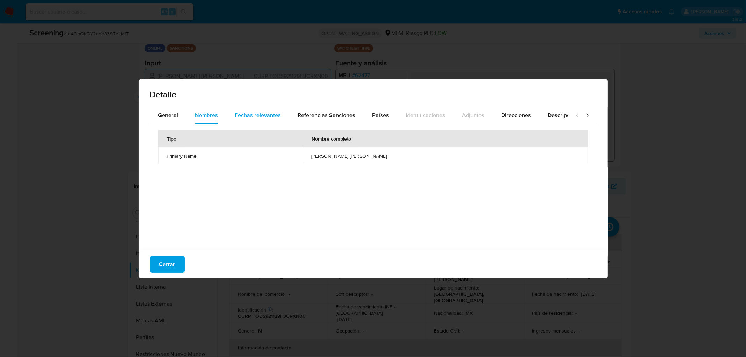
click at [273, 116] on span "Fechas relevantes" at bounding box center [258, 115] width 46 height 8
click at [168, 260] on span "Cerrar" at bounding box center [167, 264] width 16 height 15
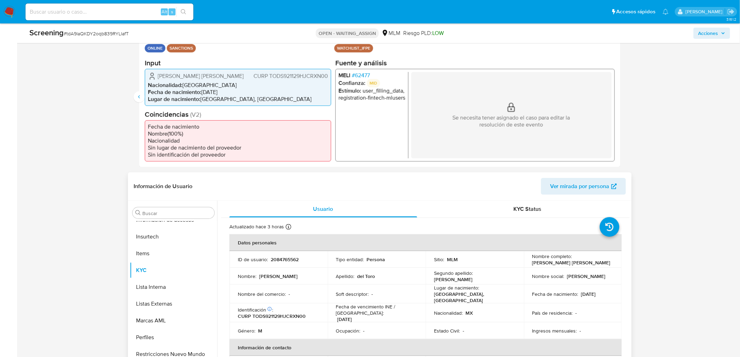
click at [372, 224] on div "Actualizado hace 3 horas Creado: [DATE] 12:36:25 Actualizado: [DATE] 13:51:33" at bounding box center [416, 227] width 374 height 9
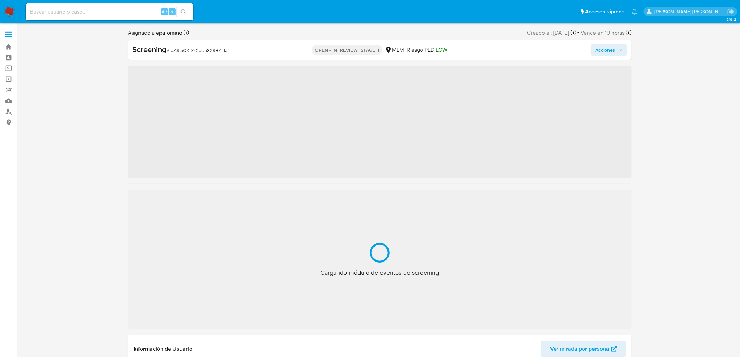
scroll to position [329, 0]
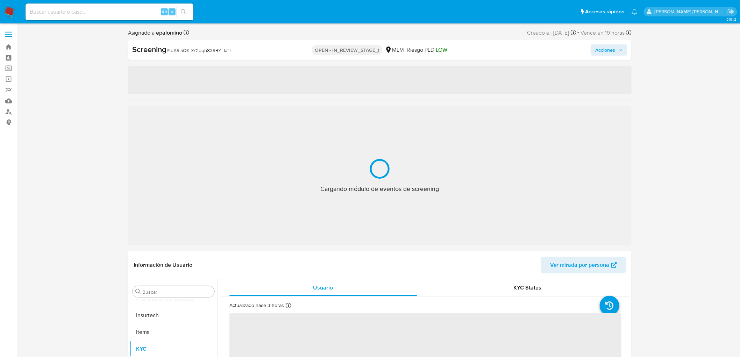
select select "10"
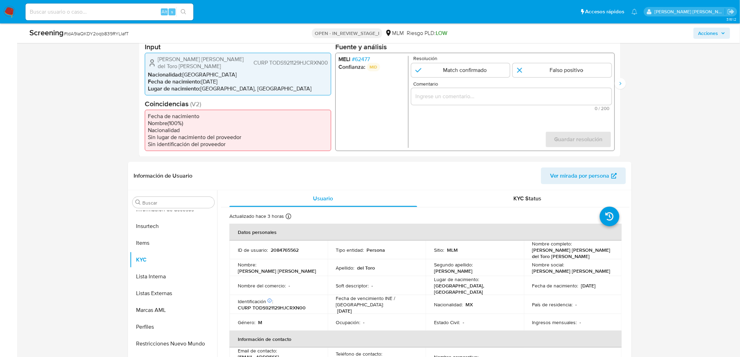
scroll to position [202, 0]
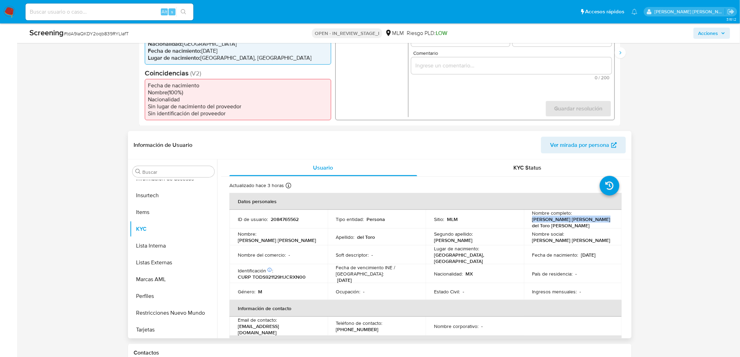
drag, startPoint x: 595, startPoint y: 214, endPoint x: 528, endPoint y: 216, distance: 66.8
click at [528, 216] on td "Nombre completo : Jose Sandro del Toro Dueñas" at bounding box center [573, 219] width 98 height 19
copy p "[PERSON_NAME] [PERSON_NAME] del Toro [PERSON_NAME]"
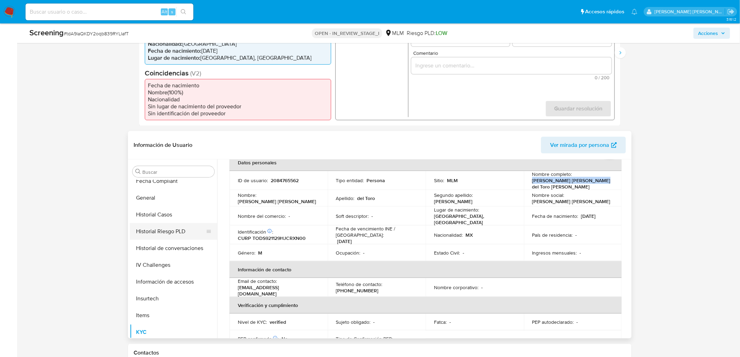
scroll to position [212, 0]
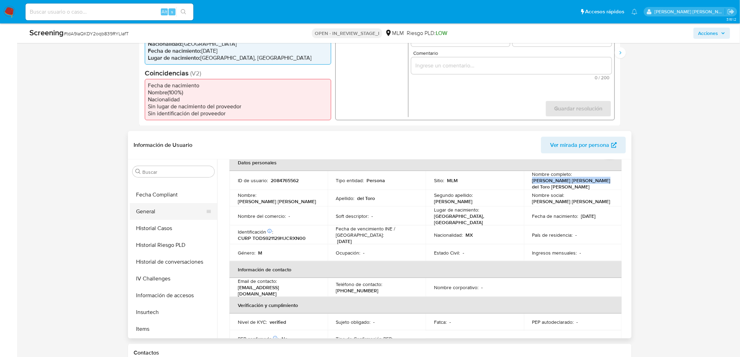
click at [151, 208] on button "General" at bounding box center [171, 211] width 82 height 17
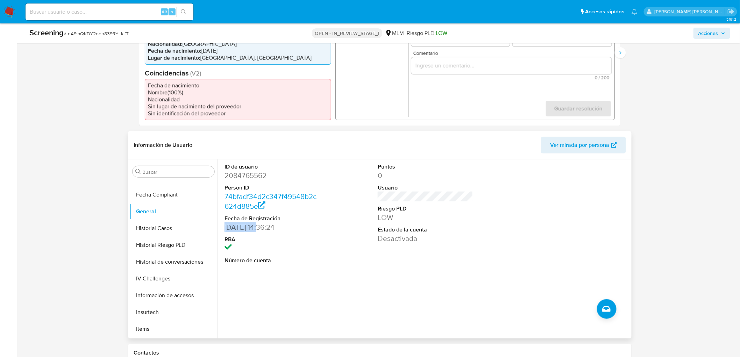
drag, startPoint x: 259, startPoint y: 222, endPoint x: 224, endPoint y: 220, distance: 34.7
click at [224, 222] on dd "[DATE] 14:36:24" at bounding box center [271, 227] width 95 height 10
copy dd "07/11/2024"
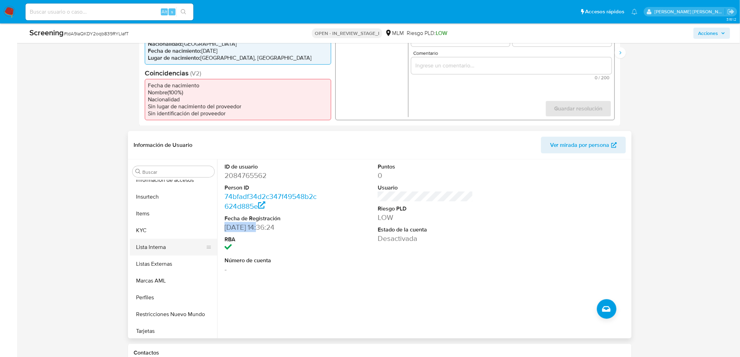
scroll to position [329, 0]
click at [165, 224] on button "KYC" at bounding box center [171, 229] width 82 height 17
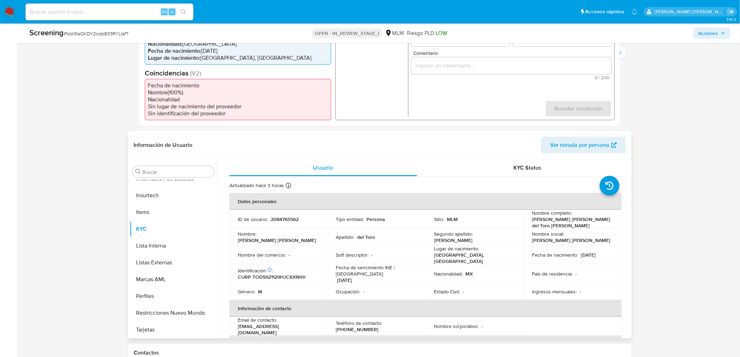
click at [288, 274] on p "CURP TODS921129HJCRXN00" at bounding box center [272, 277] width 68 height 6
copy p "TODS921129HJCRXN00"
drag, startPoint x: 606, startPoint y: 245, endPoint x: 578, endPoint y: 245, distance: 28.3
click at [578, 252] on div "Fecha de nacimiento : 29/11/1992" at bounding box center [572, 255] width 81 height 6
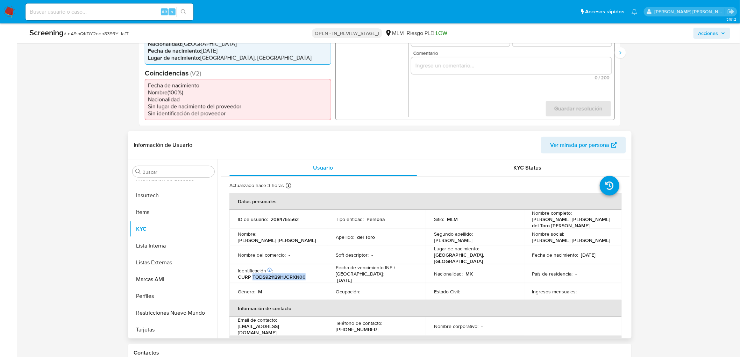
copy p "29/11/1992"
click at [478, 250] on div "Lugar de nacimiento : MEXICO, JALISCO" at bounding box center [474, 254] width 81 height 19
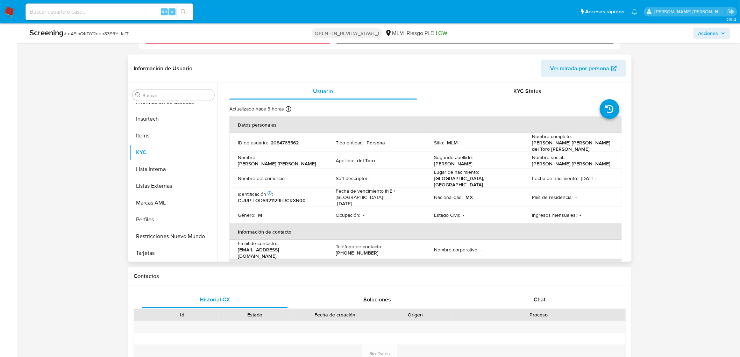
click at [407, 190] on div "Fecha de vencimiento INE / Pasaporte : 31/12/2034" at bounding box center [376, 197] width 81 height 19
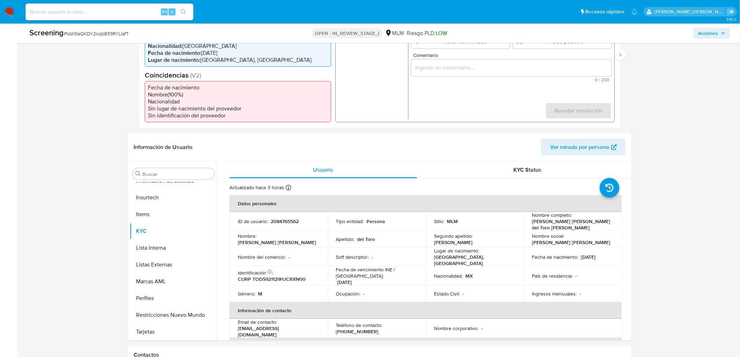
scroll to position [123, 0]
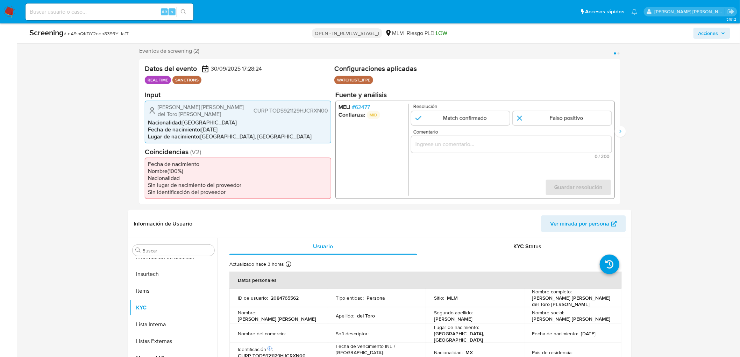
click at [360, 106] on span "# 62477" at bounding box center [361, 106] width 18 height 7
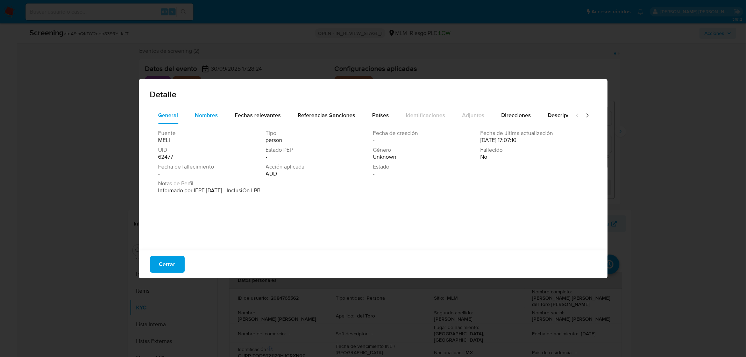
click at [207, 121] on div "Nombres" at bounding box center [206, 115] width 23 height 17
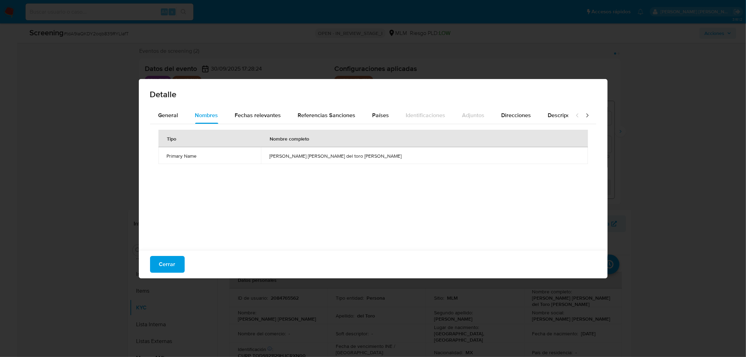
click at [310, 194] on div "Tipo Nombre completo Primary Name jose sandro del toro duenas" at bounding box center [373, 185] width 446 height 122
click at [261, 112] on span "Fechas relevantes" at bounding box center [258, 115] width 46 height 8
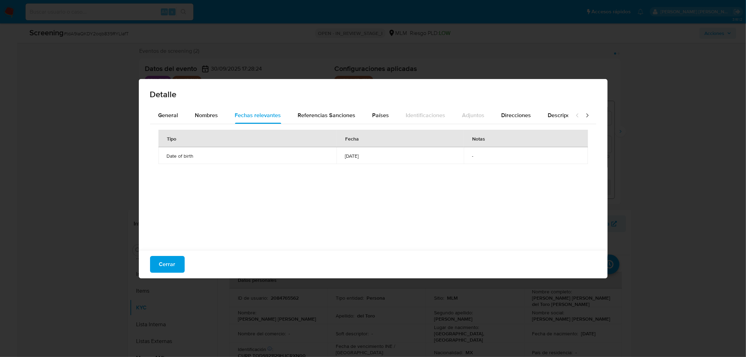
click at [289, 193] on div "Tipo Fecha Notas Date of birth 1992-11-29 -" at bounding box center [373, 185] width 446 height 122
click at [159, 259] on span "Cerrar" at bounding box center [167, 264] width 16 height 15
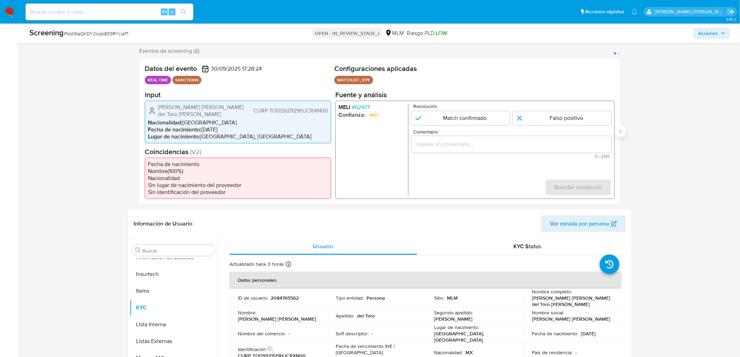
click at [617, 130] on icon "Siguiente" at bounding box center [620, 132] width 6 height 6
click at [363, 104] on span "# 62477" at bounding box center [361, 106] width 18 height 7
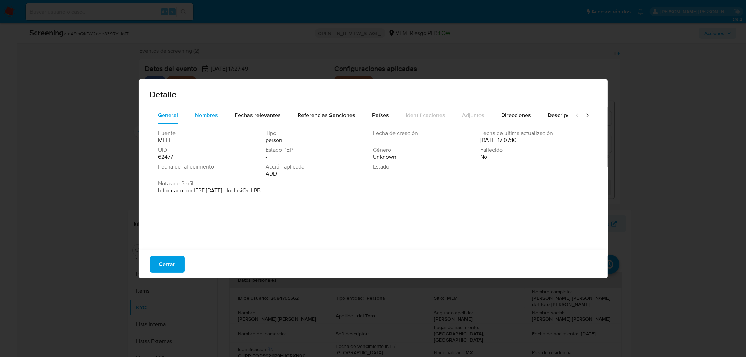
click at [206, 112] on span "Nombres" at bounding box center [206, 115] width 23 height 8
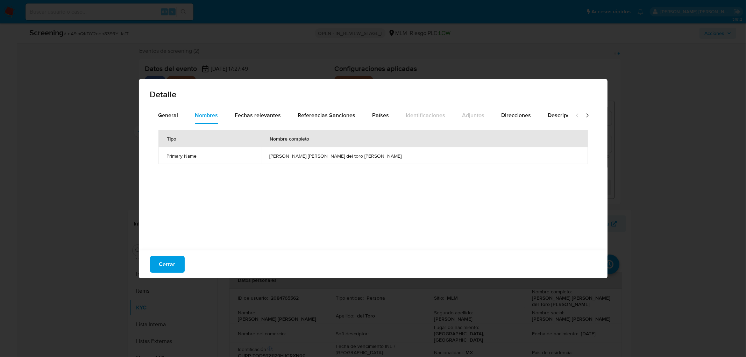
click at [333, 206] on div "Tipo Nombre completo Primary Name jose sandro del toro duenas" at bounding box center [373, 185] width 446 height 122
click at [266, 113] on span "Fechas relevantes" at bounding box center [258, 115] width 46 height 8
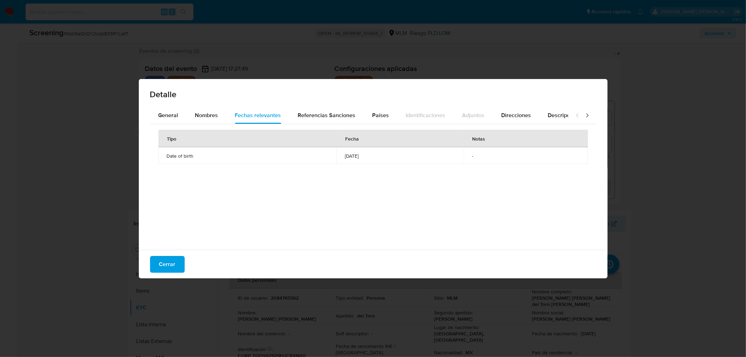
click at [285, 163] on td "Date of birth" at bounding box center [247, 155] width 178 height 17
click at [172, 259] on span "Cerrar" at bounding box center [167, 264] width 16 height 15
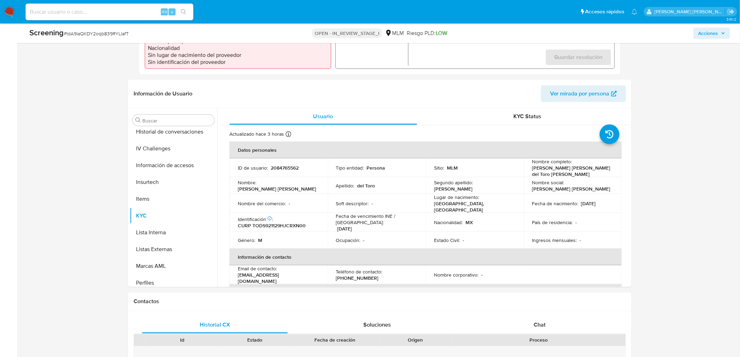
scroll to position [257, 0]
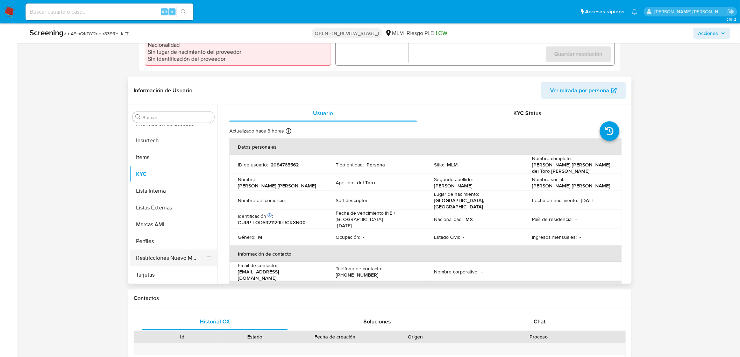
click at [165, 250] on button "Restricciones Nuevo Mundo" at bounding box center [171, 258] width 82 height 17
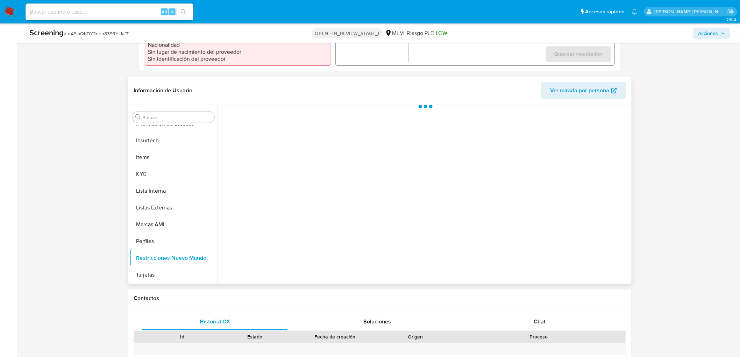
scroll to position [329, 0]
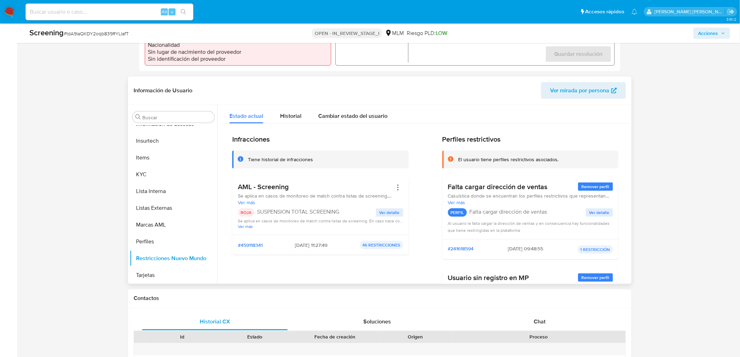
click at [356, 250] on div "Infracciones Tiene historial de infracciones AML - Screening Se aplica en casos…" at bounding box center [320, 242] width 177 height 214
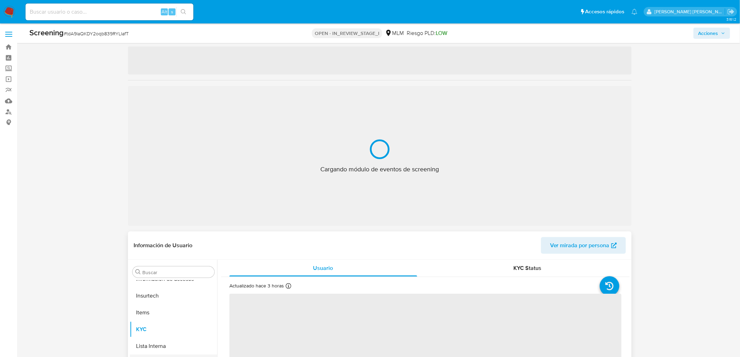
scroll to position [116, 0]
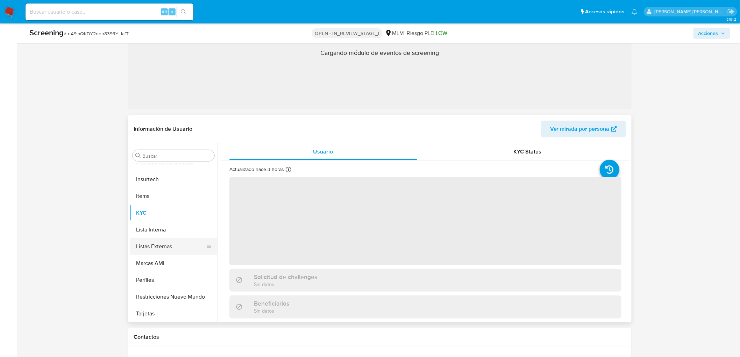
select select "10"
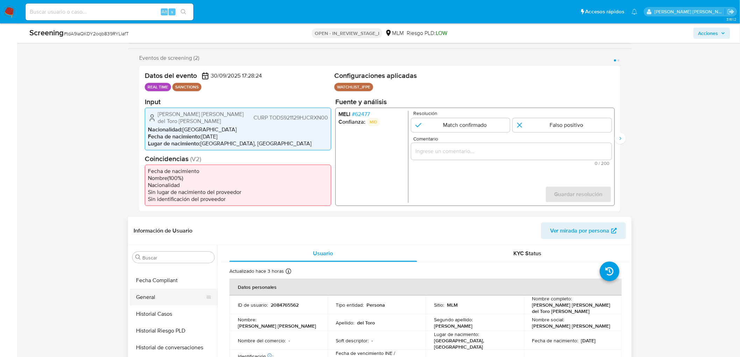
click at [149, 289] on button "General" at bounding box center [171, 297] width 82 height 17
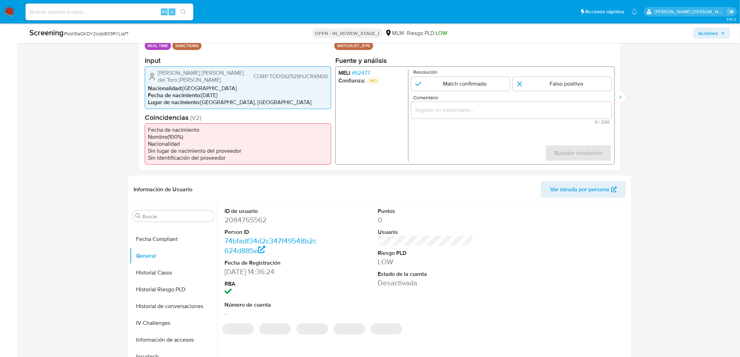
scroll to position [160, 0]
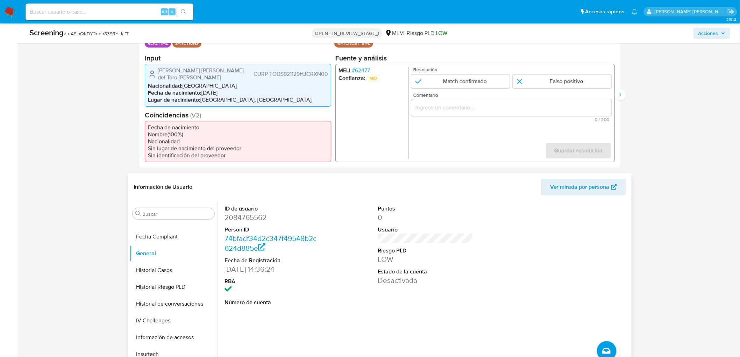
click at [246, 213] on dd "2084765562" at bounding box center [271, 218] width 95 height 10
copy dd "2084765562"
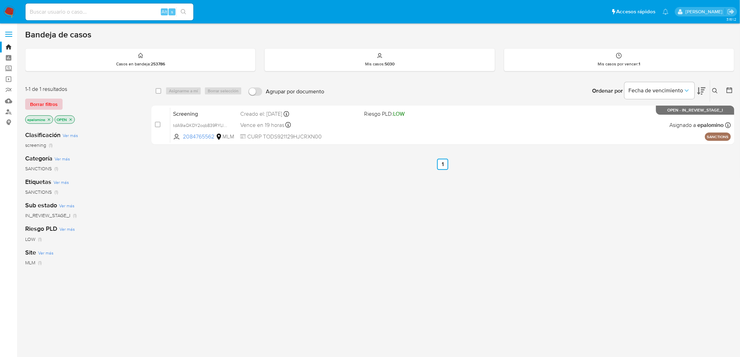
click at [48, 103] on span "Borrar filtros" at bounding box center [44, 104] width 28 height 10
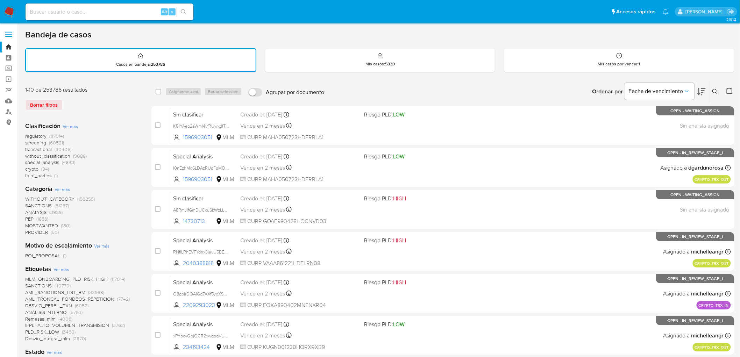
click at [716, 89] on icon at bounding box center [714, 91] width 5 height 5
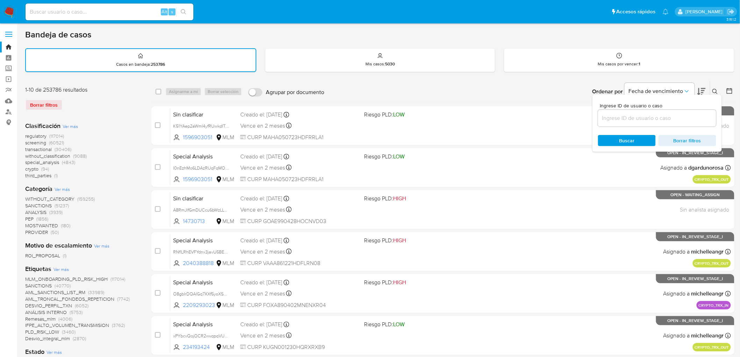
click at [669, 115] on input at bounding box center [657, 118] width 118 height 9
type input "2084765562"
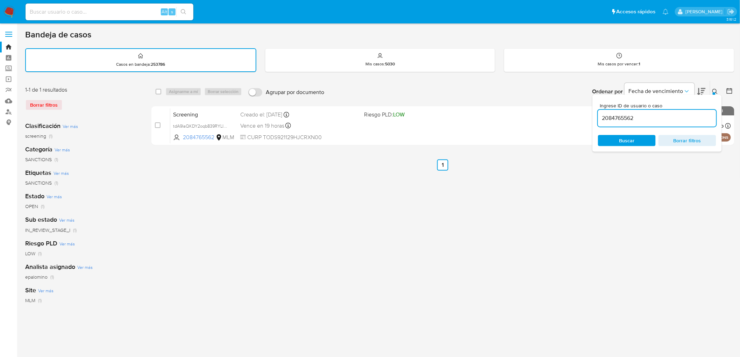
click at [715, 91] on icon at bounding box center [715, 92] width 6 height 6
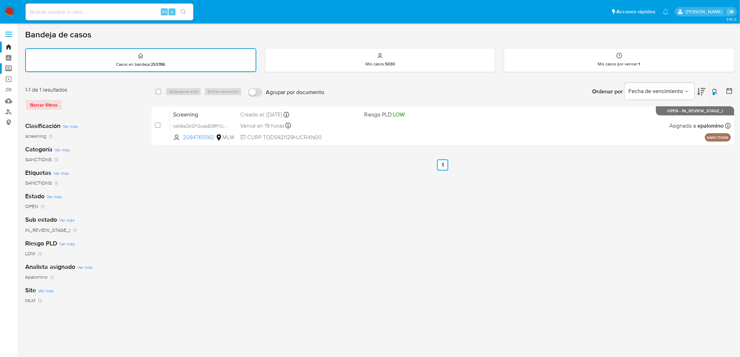
click at [8, 66] on label "Screening" at bounding box center [41, 68] width 83 height 11
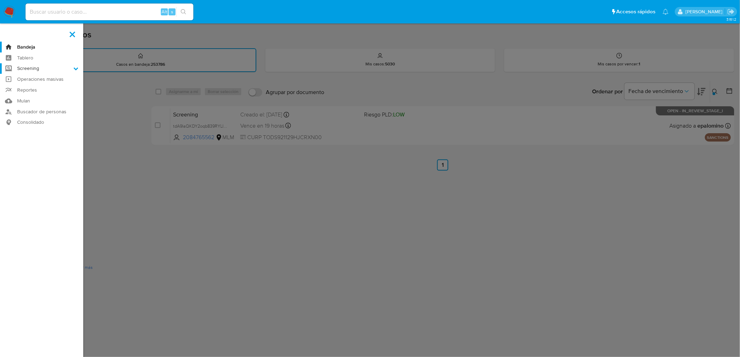
click at [0, 0] on input "Screening" at bounding box center [0, 0] width 0 height 0
click at [8, 66] on label "Screening" at bounding box center [41, 68] width 83 height 11
click at [0, 0] on input "Screening" at bounding box center [0, 0] width 0 height 0
click at [8, 69] on label "Screening" at bounding box center [41, 68] width 83 height 11
click at [0, 0] on input "Screening" at bounding box center [0, 0] width 0 height 0
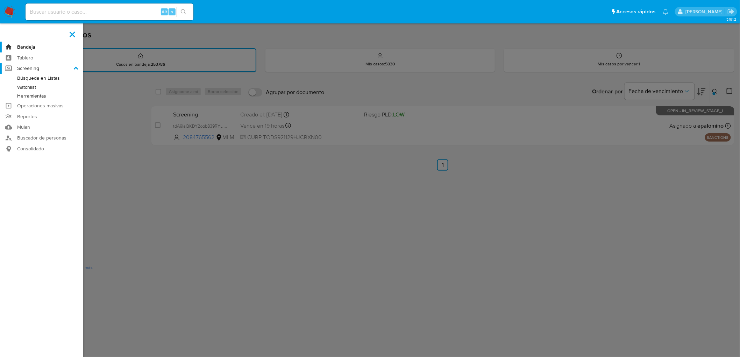
click at [9, 66] on label "Screening" at bounding box center [41, 68] width 83 height 11
click at [0, 0] on input "Screening" at bounding box center [0, 0] width 0 height 0
